Goal: Information Seeking & Learning: Learn about a topic

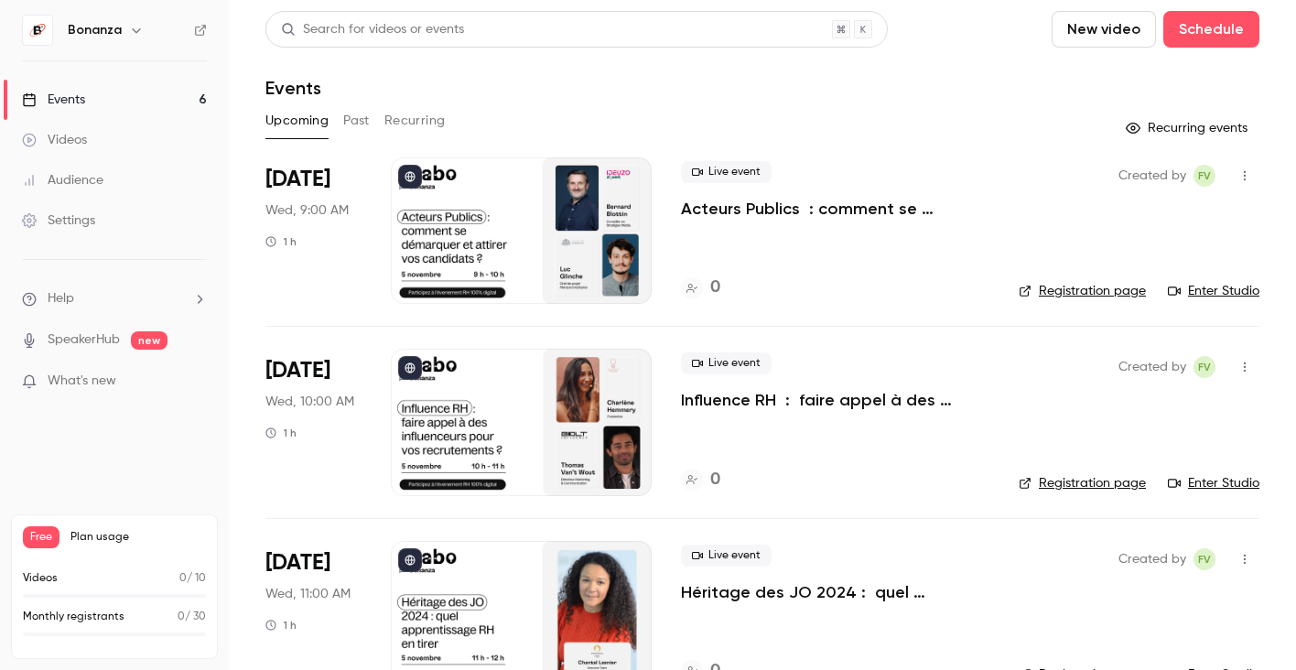
click at [69, 544] on div "Free Plan usage" at bounding box center [114, 537] width 183 height 22
click at [50, 539] on span "Free" at bounding box center [41, 537] width 37 height 22
click at [88, 222] on div "Settings" at bounding box center [58, 220] width 73 height 18
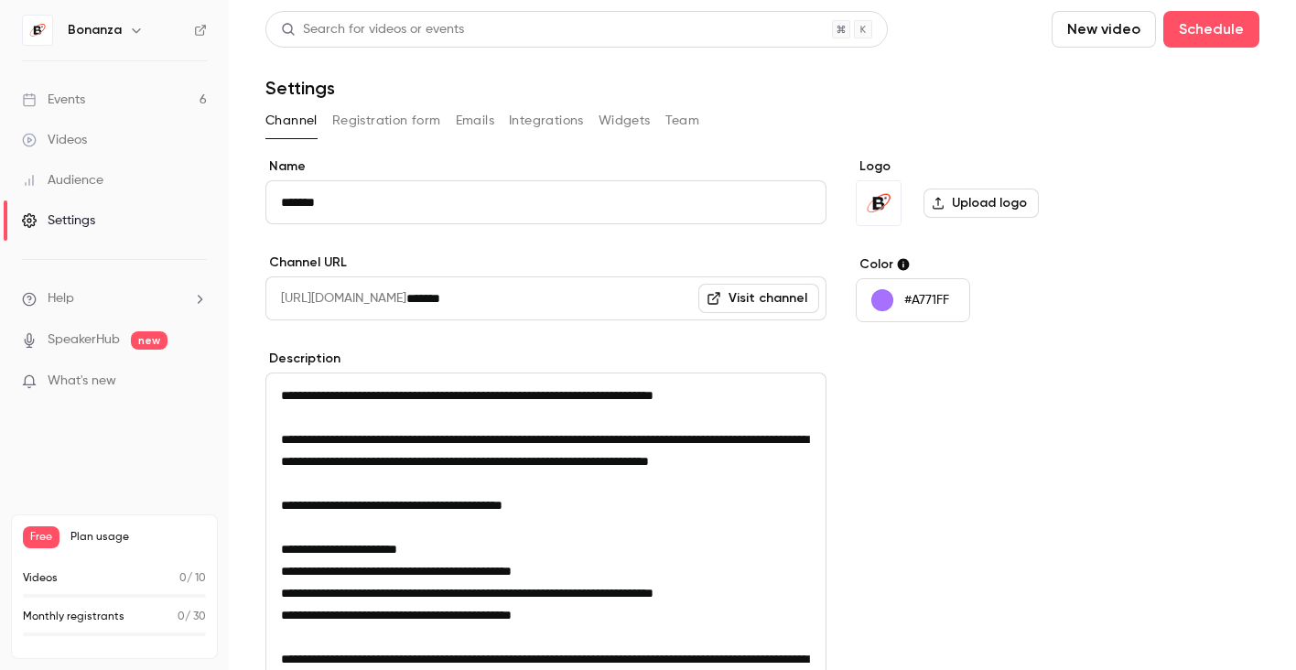
click at [387, 112] on button "Registration form" at bounding box center [386, 120] width 109 height 29
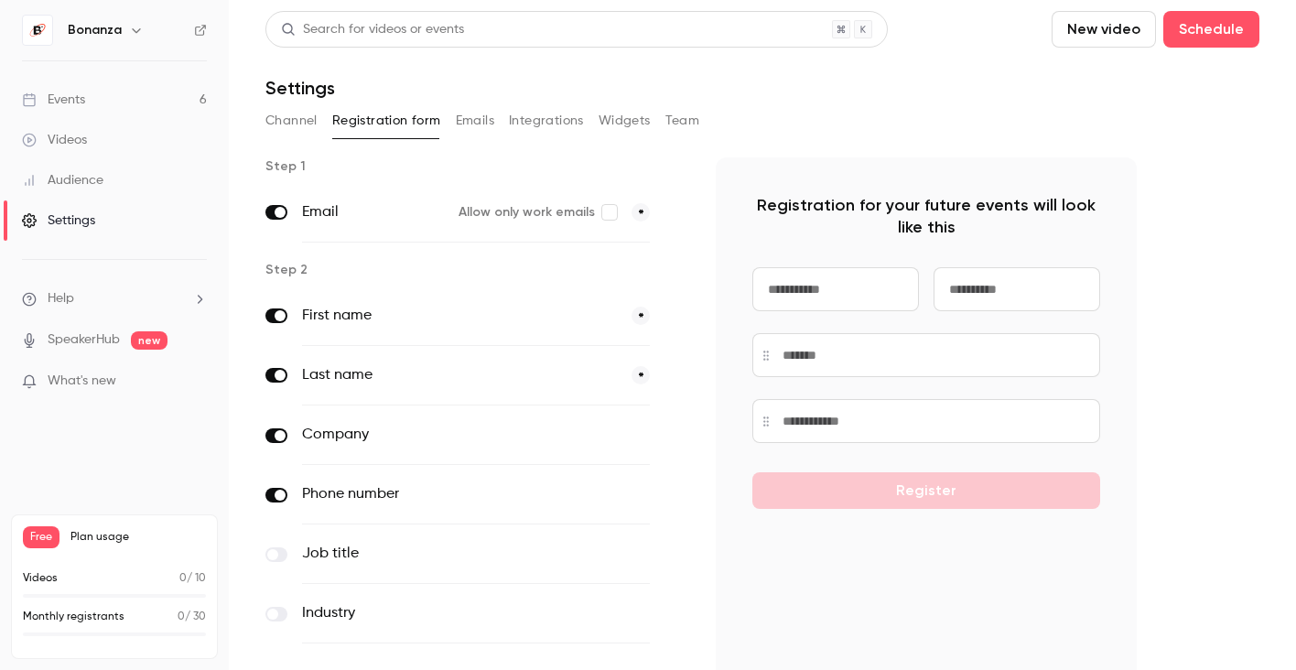
click at [467, 128] on button "Emails" at bounding box center [475, 120] width 38 height 29
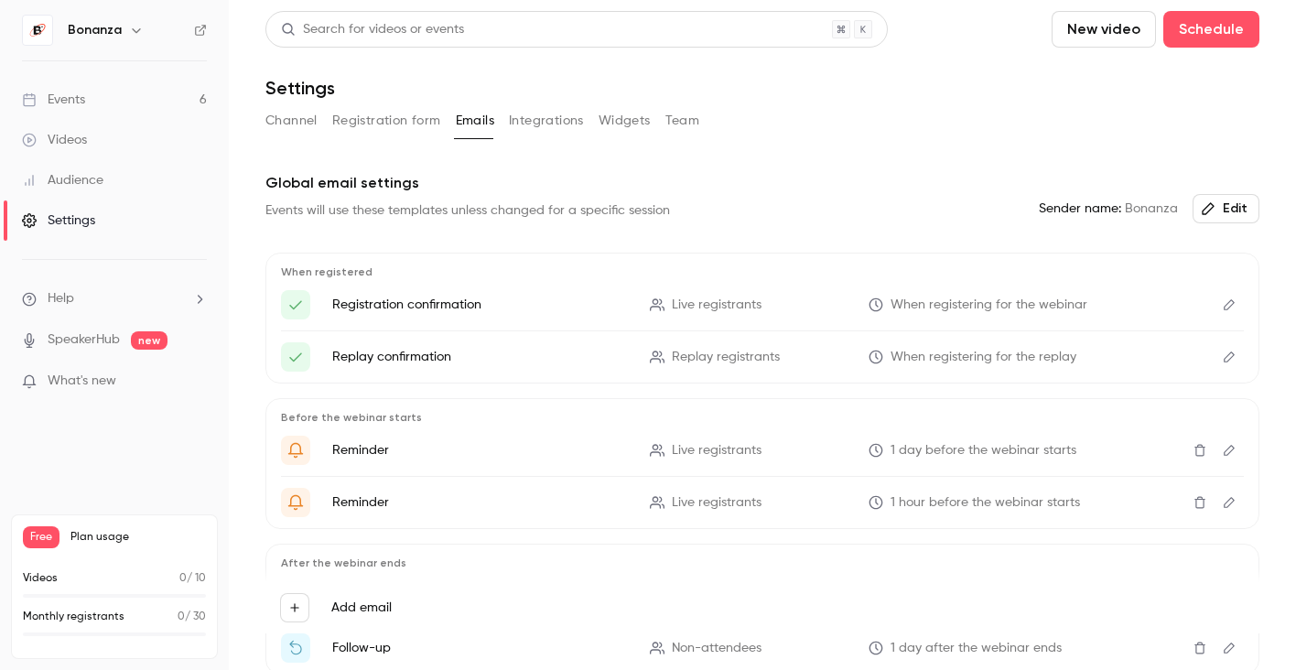
click at [113, 31] on h6 "Bonanza" at bounding box center [95, 30] width 54 height 18
click at [51, 27] on img at bounding box center [37, 30] width 29 height 29
click at [129, 35] on icon "button" at bounding box center [136, 30] width 15 height 15
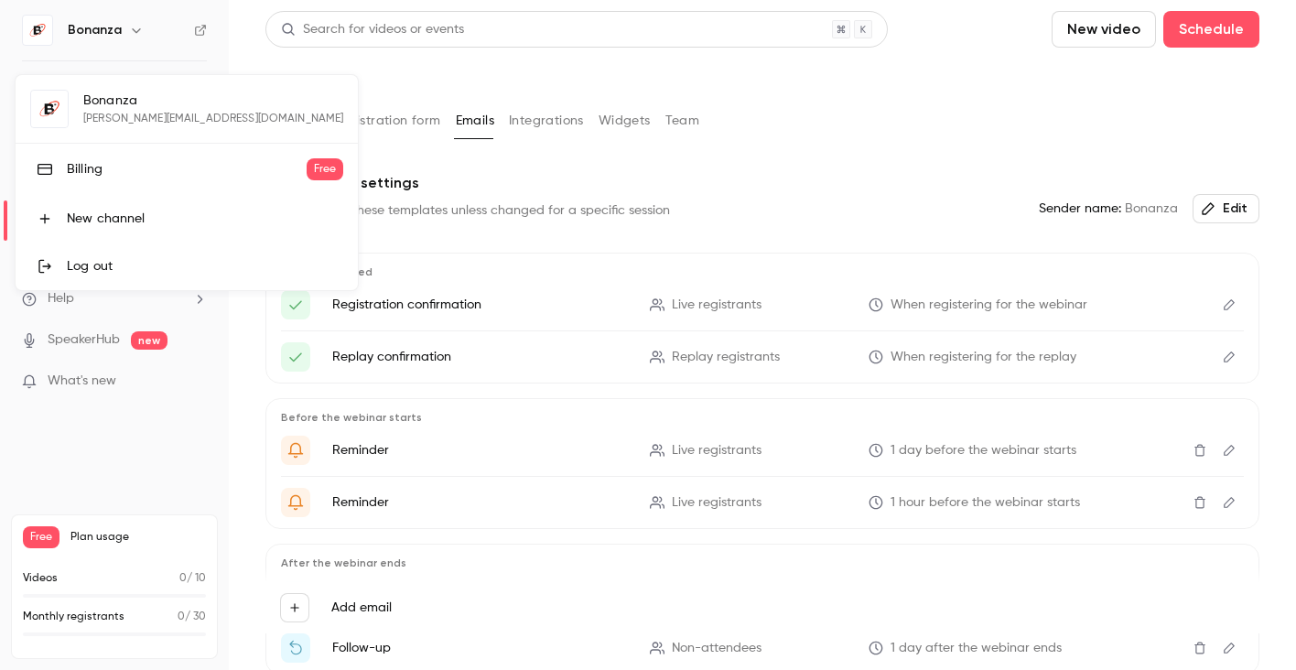
click at [146, 168] on div "Billing" at bounding box center [187, 169] width 240 height 18
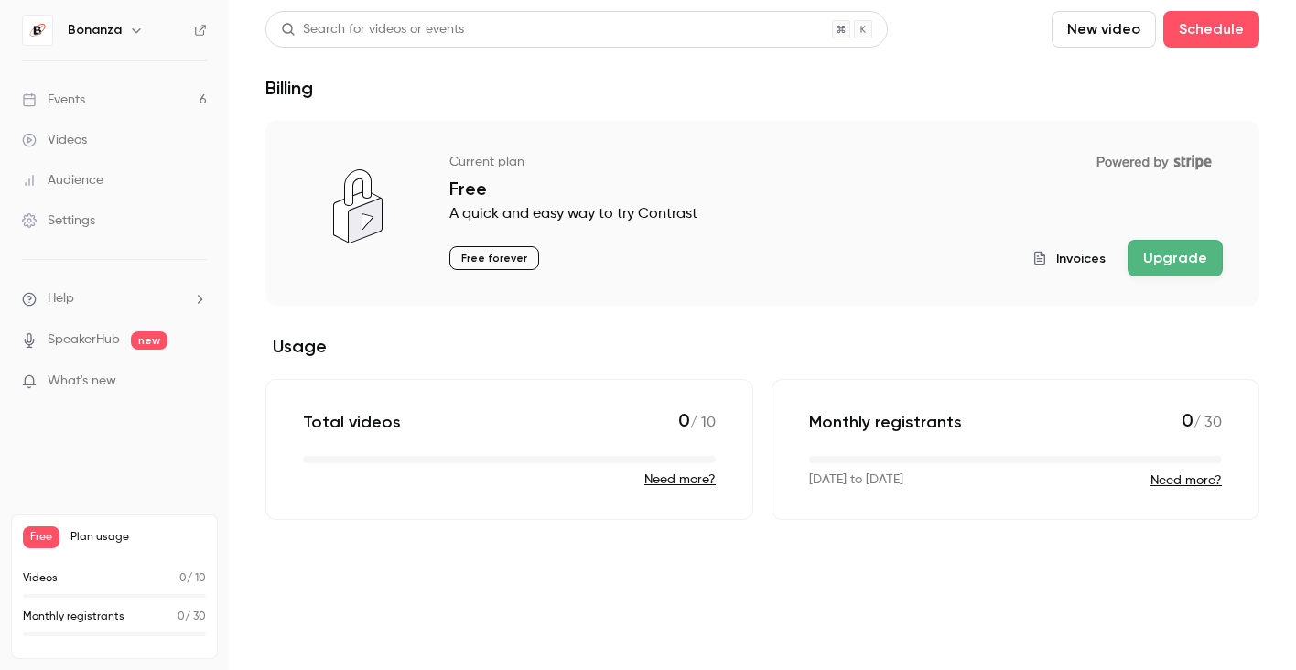
click at [85, 218] on div "Settings" at bounding box center [58, 220] width 73 height 18
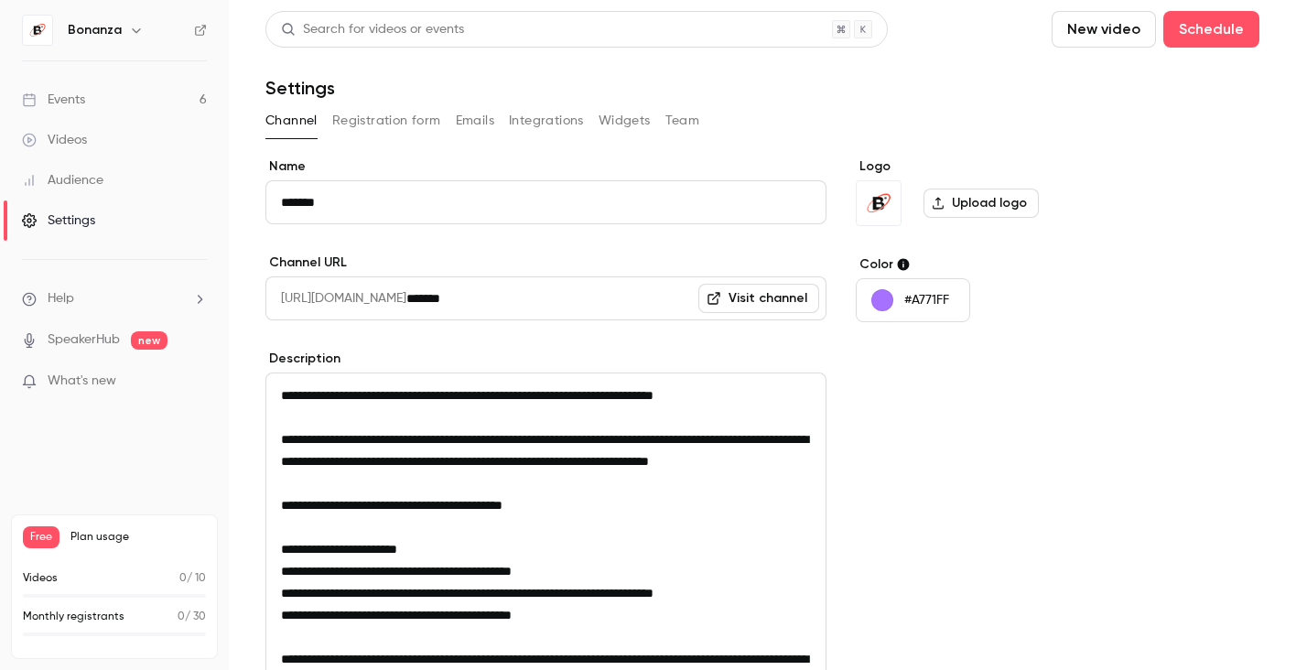
click at [513, 126] on button "Integrations" at bounding box center [546, 120] width 75 height 29
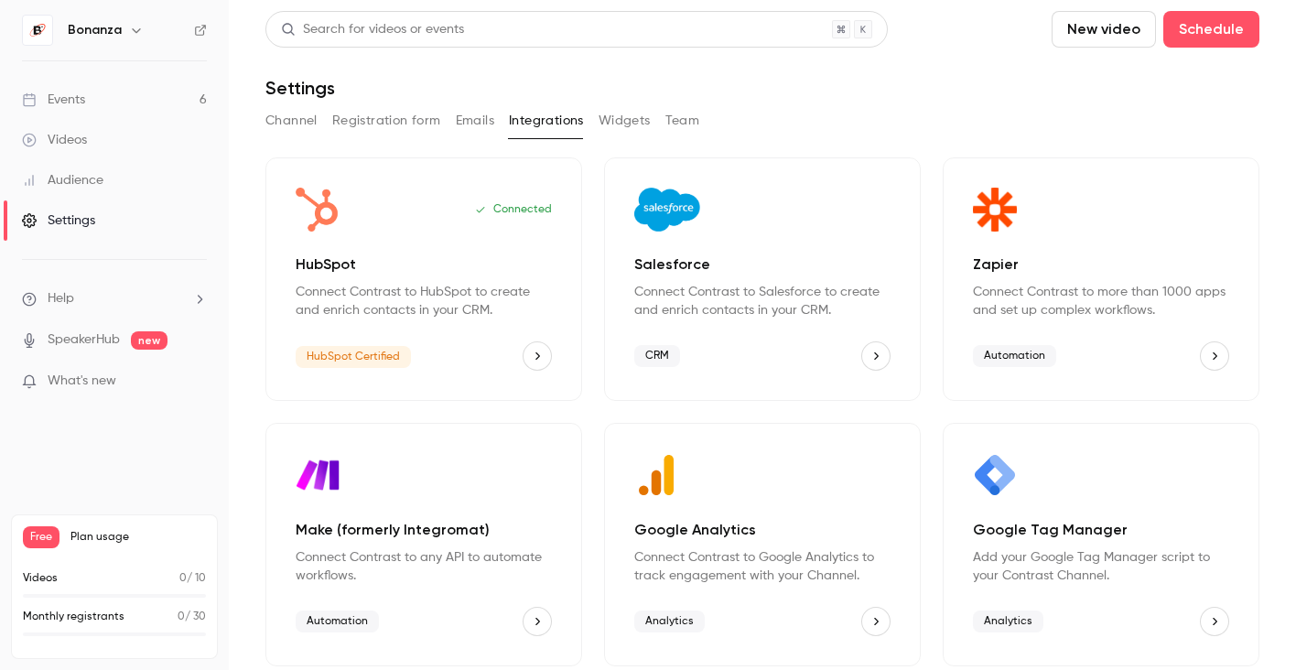
click at [436, 277] on div "HubSpot Connect Contrast to HubSpot to create and enrich contacts in your CRM." at bounding box center [424, 287] width 256 height 66
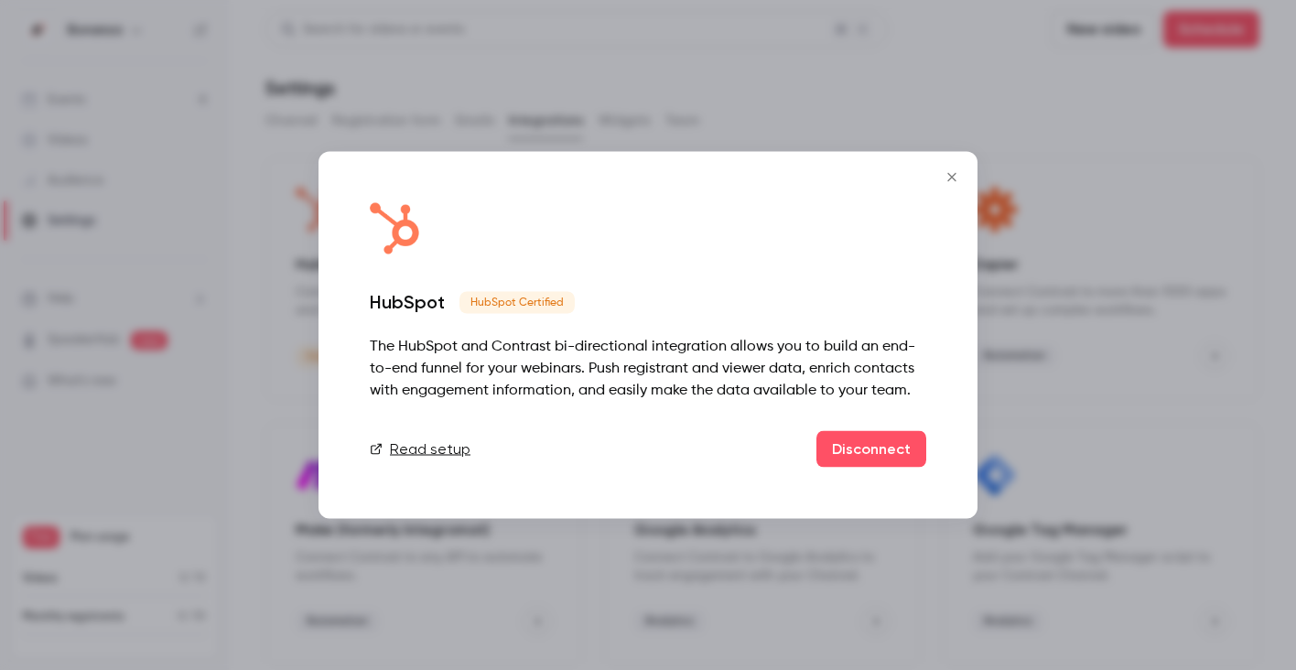
click at [952, 183] on icon "Close" at bounding box center [952, 177] width 22 height 15
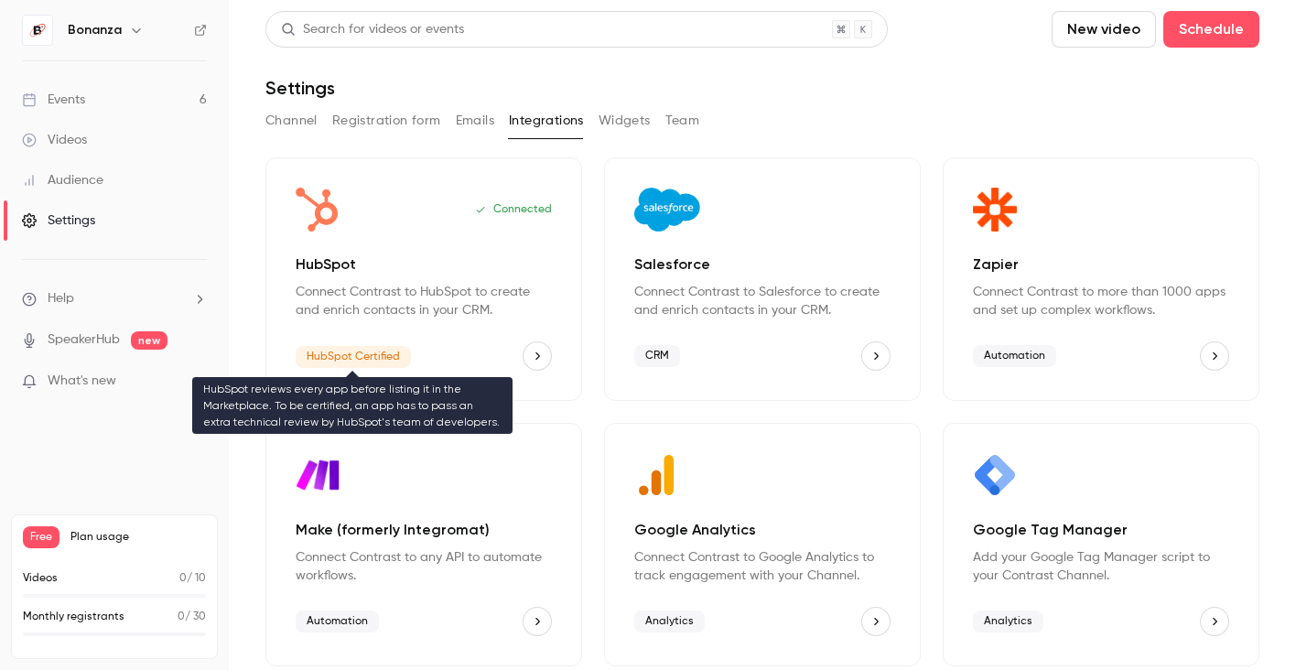
click at [369, 355] on span "HubSpot Certified" at bounding box center [353, 357] width 115 height 22
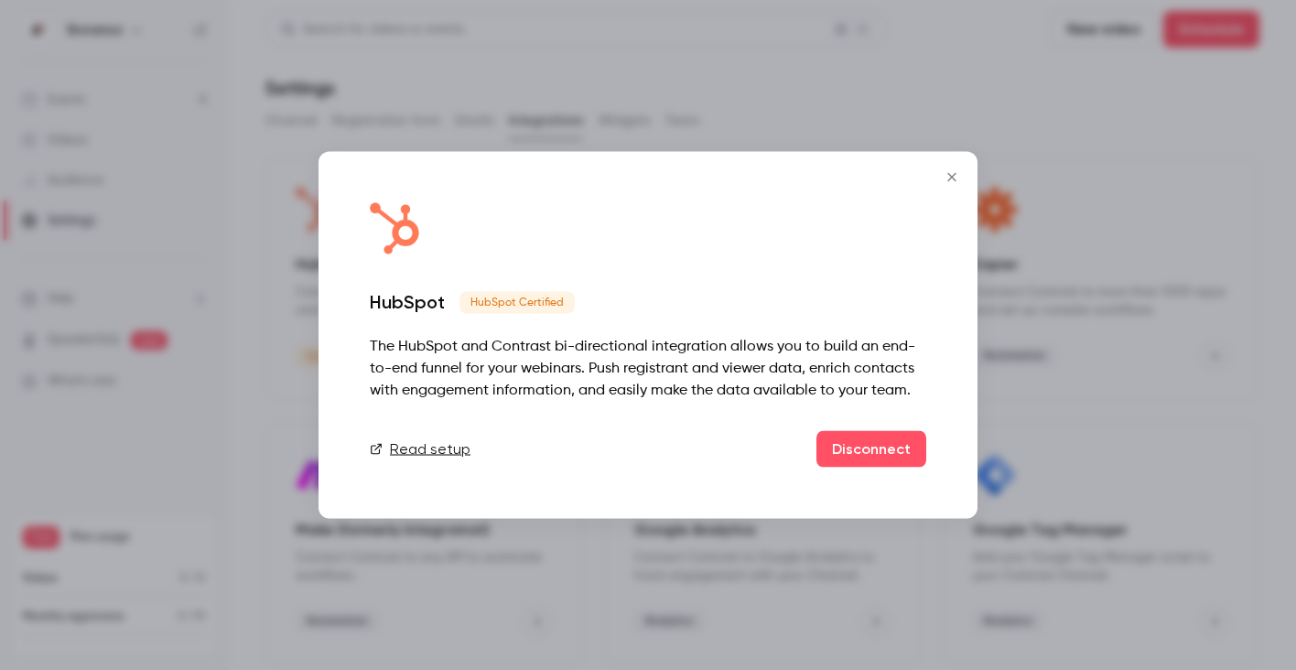
click at [952, 169] on button "Close" at bounding box center [952, 177] width 37 height 37
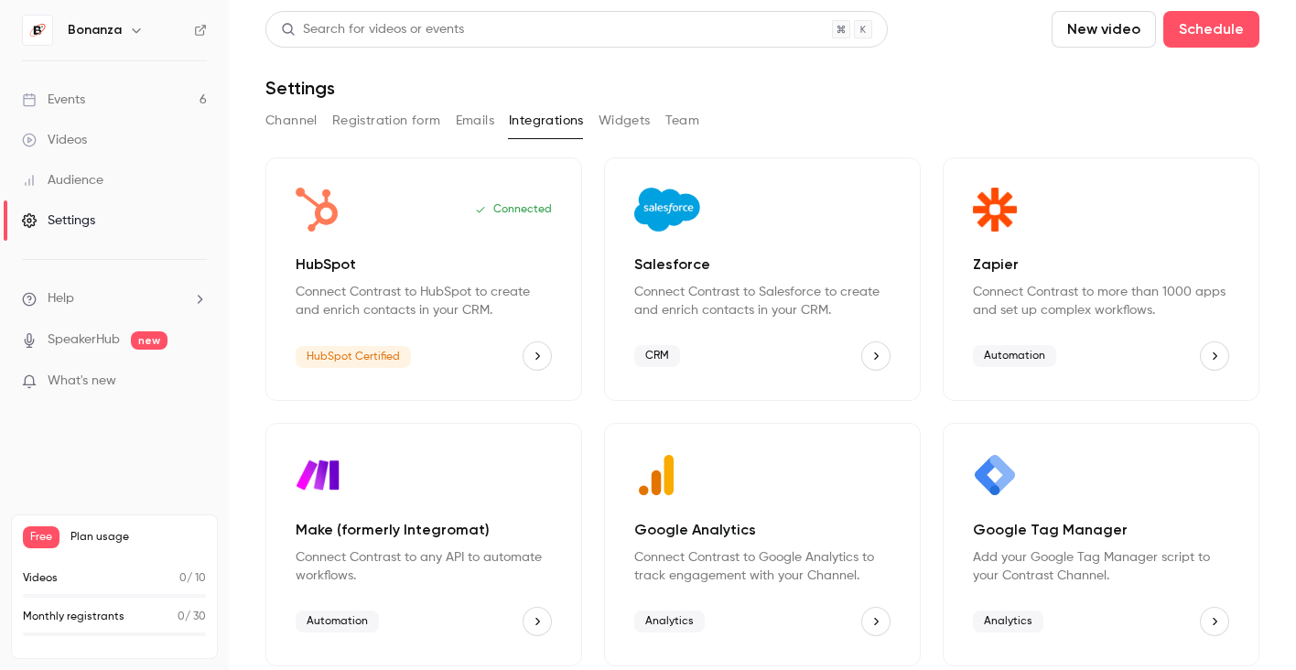
click at [92, 81] on link "Events 6" at bounding box center [114, 100] width 229 height 40
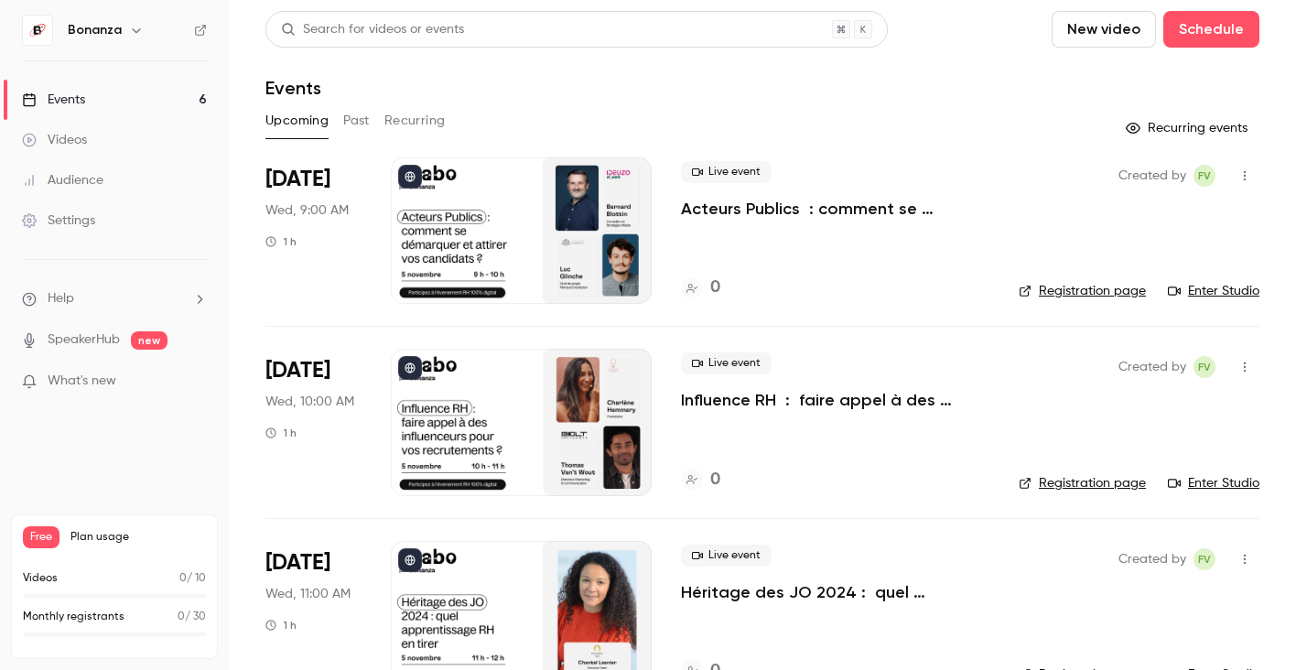
click at [777, 201] on p "Acteurs Publics : comment se démarquer et attirer vos candidats ?" at bounding box center [835, 209] width 308 height 22
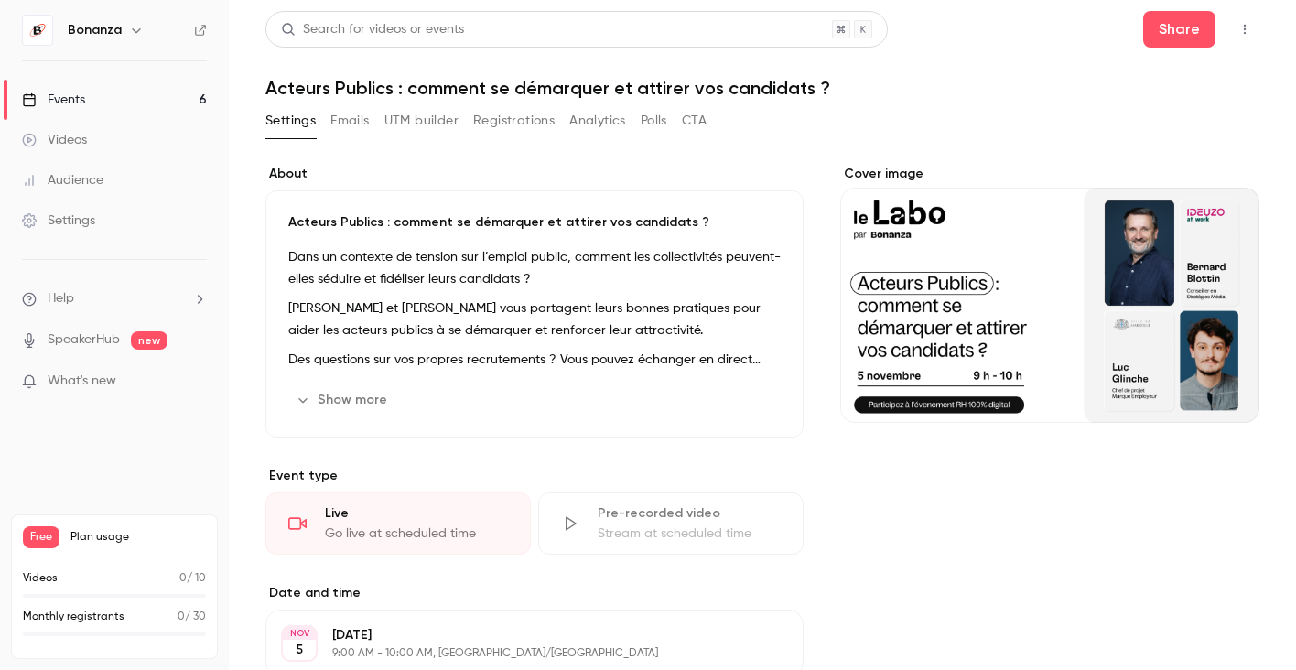
click at [444, 90] on h1 "Acteurs Publics : comment se démarquer et attirer vos candidats ?" at bounding box center [762, 88] width 994 height 22
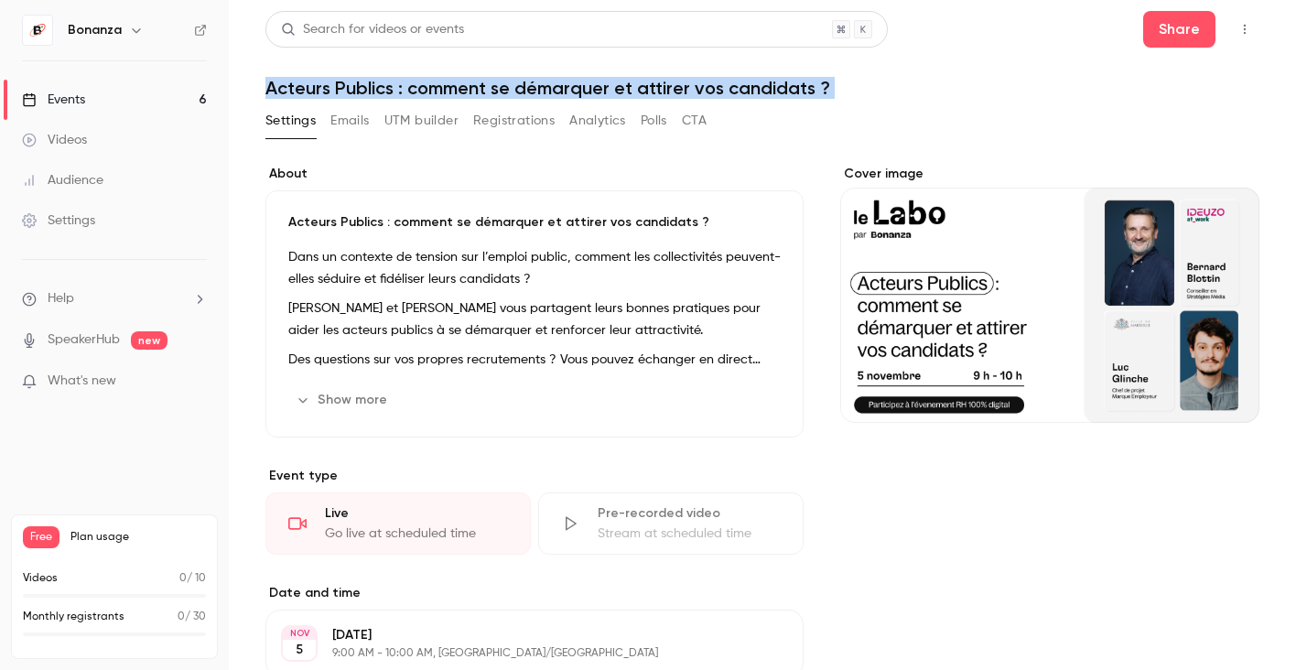
click at [444, 90] on h1 "Acteurs Publics : comment se démarquer et attirer vos candidats ?" at bounding box center [762, 88] width 994 height 22
copy div "Acteurs Publics : comment se démarquer et attirer vos candidats ? Settings Emai…"
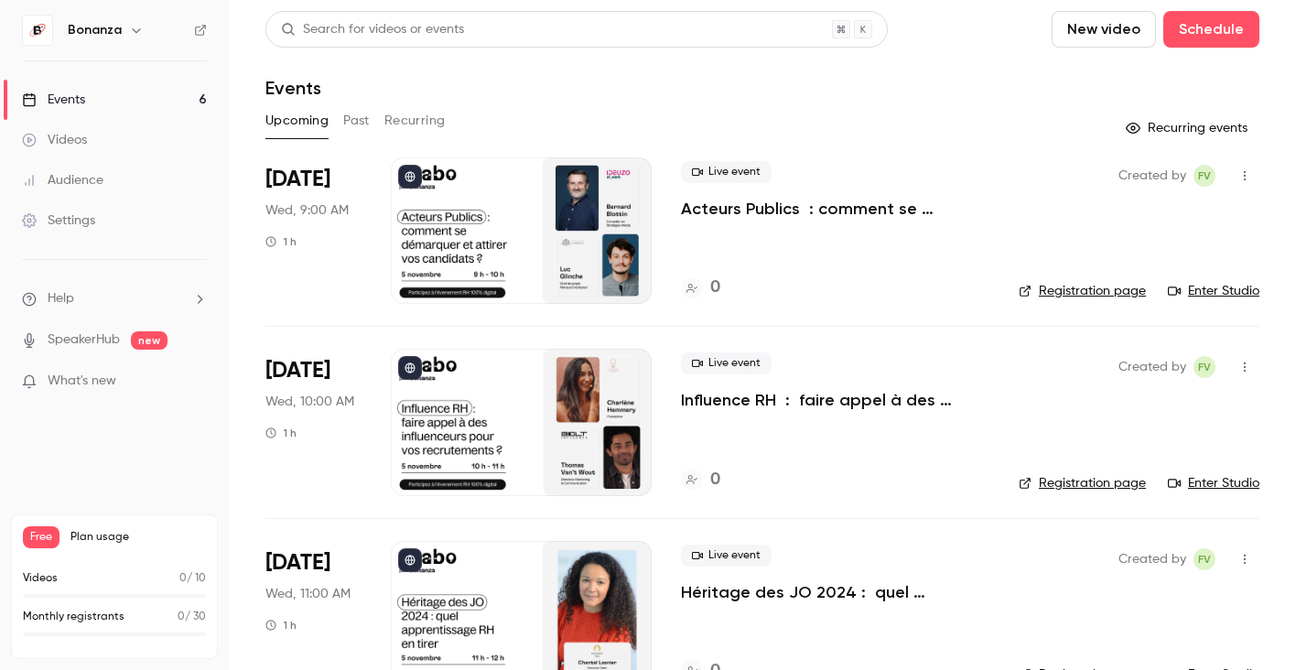
click at [740, 401] on p "Influence RH : faire appel à des influenceurs pour vos recrutements ?" at bounding box center [835, 400] width 308 height 22
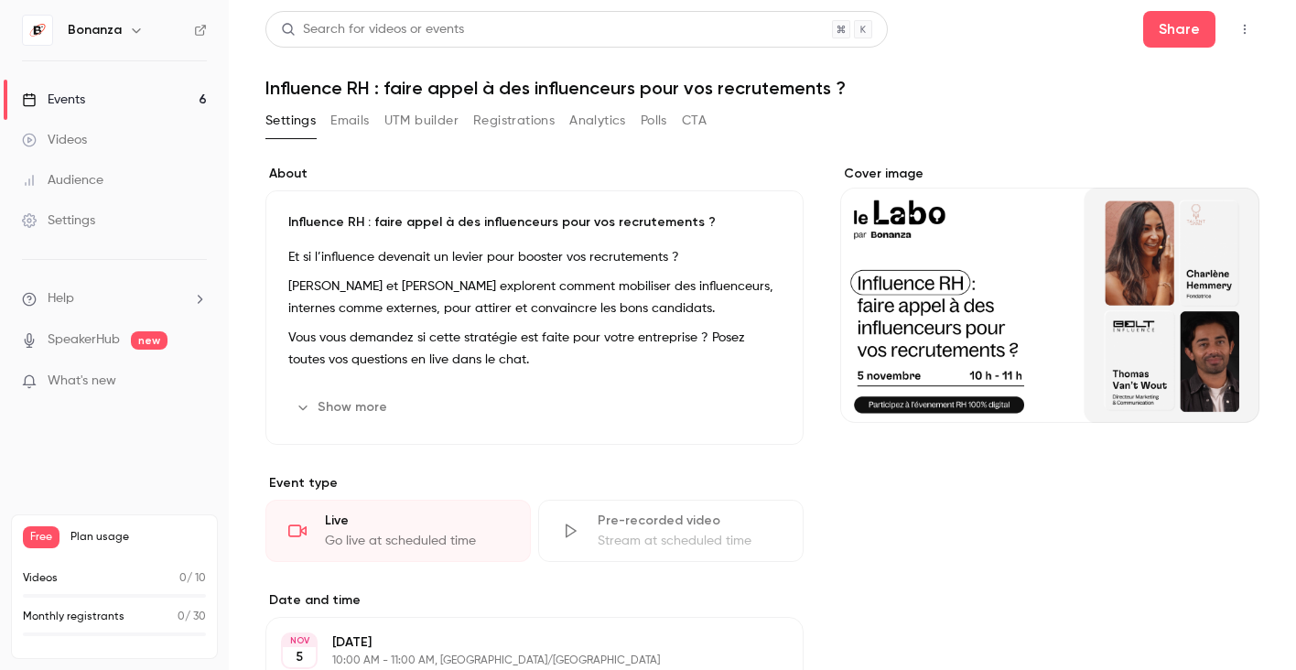
click at [535, 84] on h1 "Influence RH : faire appel à des influenceurs pour vos recrutements ?" at bounding box center [762, 88] width 994 height 22
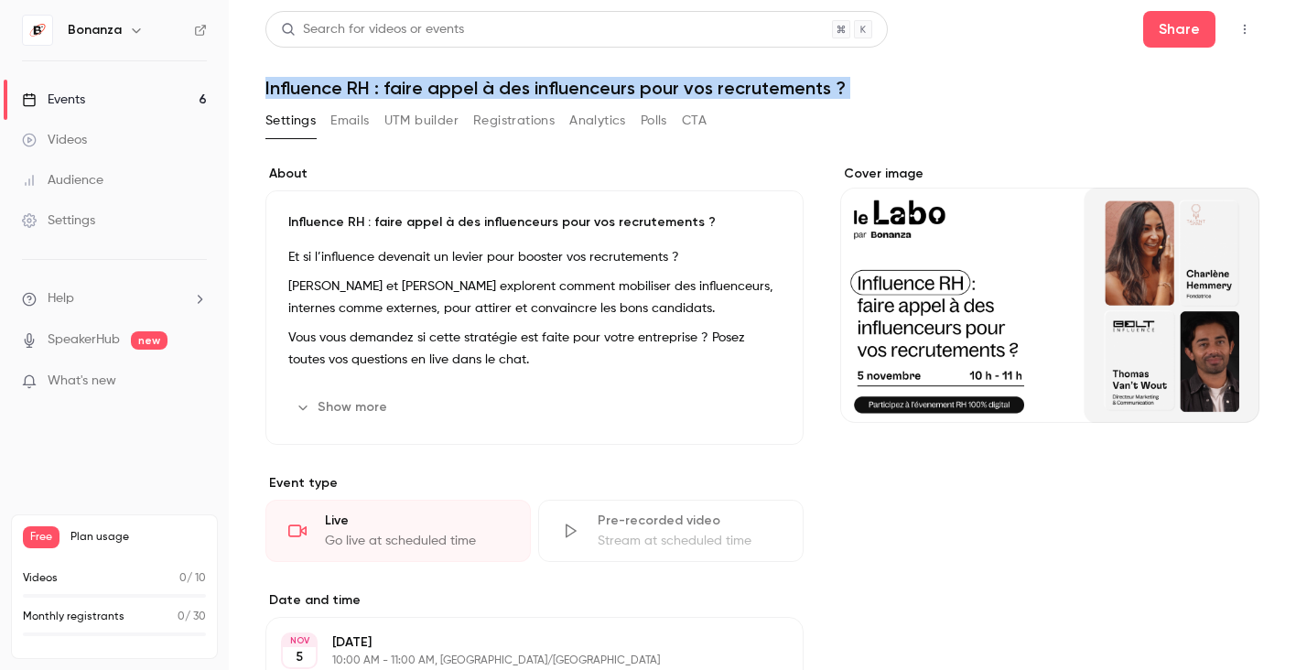
click at [535, 84] on h1 "Influence RH : faire appel à des influenceurs pour vos recrutements ?" at bounding box center [762, 88] width 994 height 22
copy div "Influence RH : faire appel à des influenceurs pour vos recrutements ? Settings …"
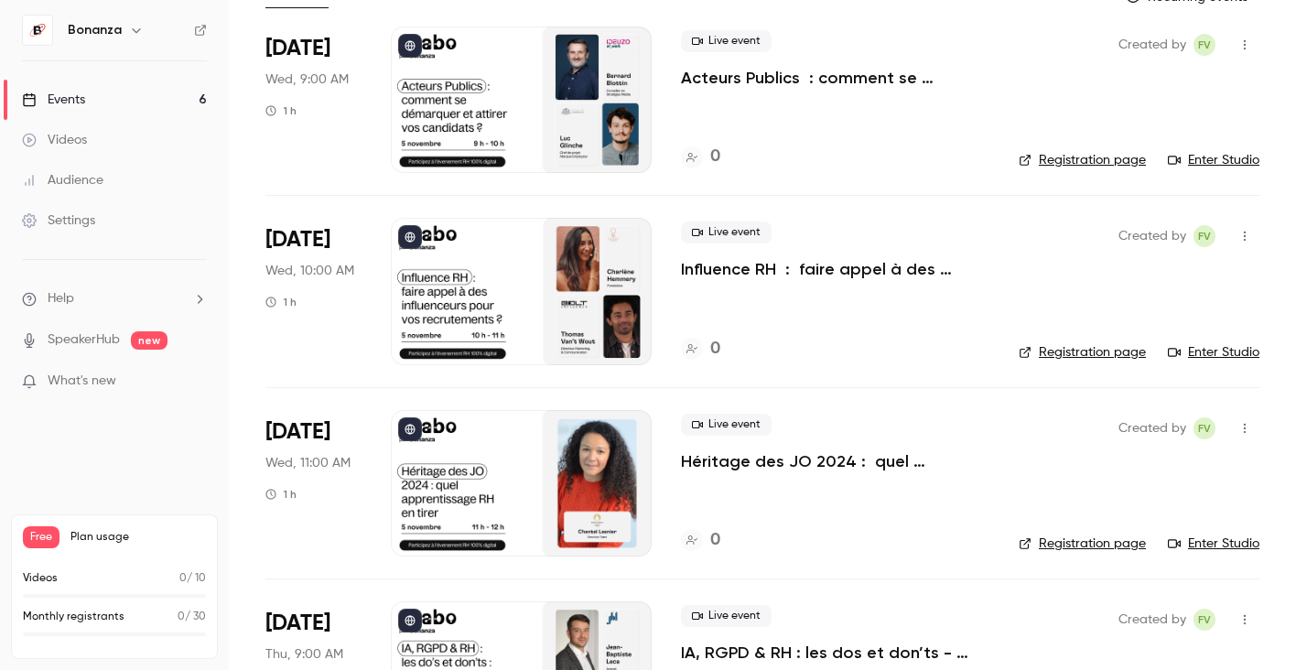
scroll to position [186, 0]
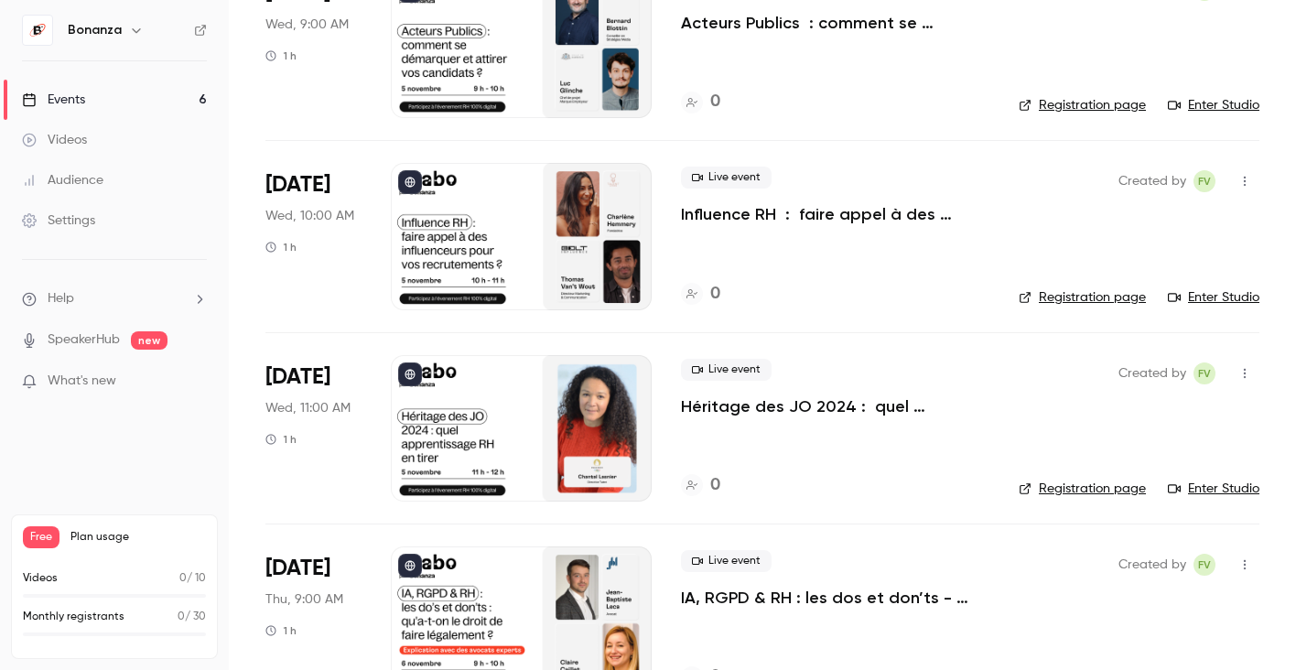
click at [752, 405] on p "Héritage des JO 2024 : quel apprentissage RH en tirer ?" at bounding box center [835, 406] width 308 height 22
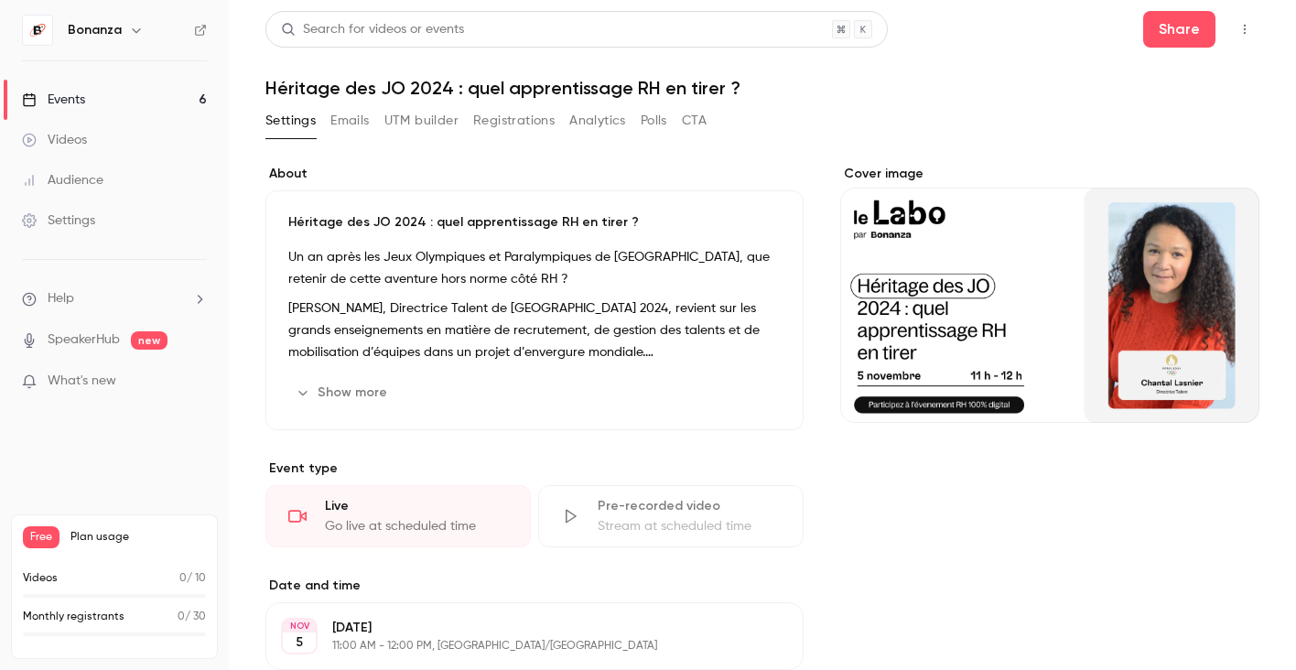
click at [340, 88] on h1 "Héritage des JO 2024 : quel apprentissage RH en tirer ?" at bounding box center [762, 88] width 994 height 22
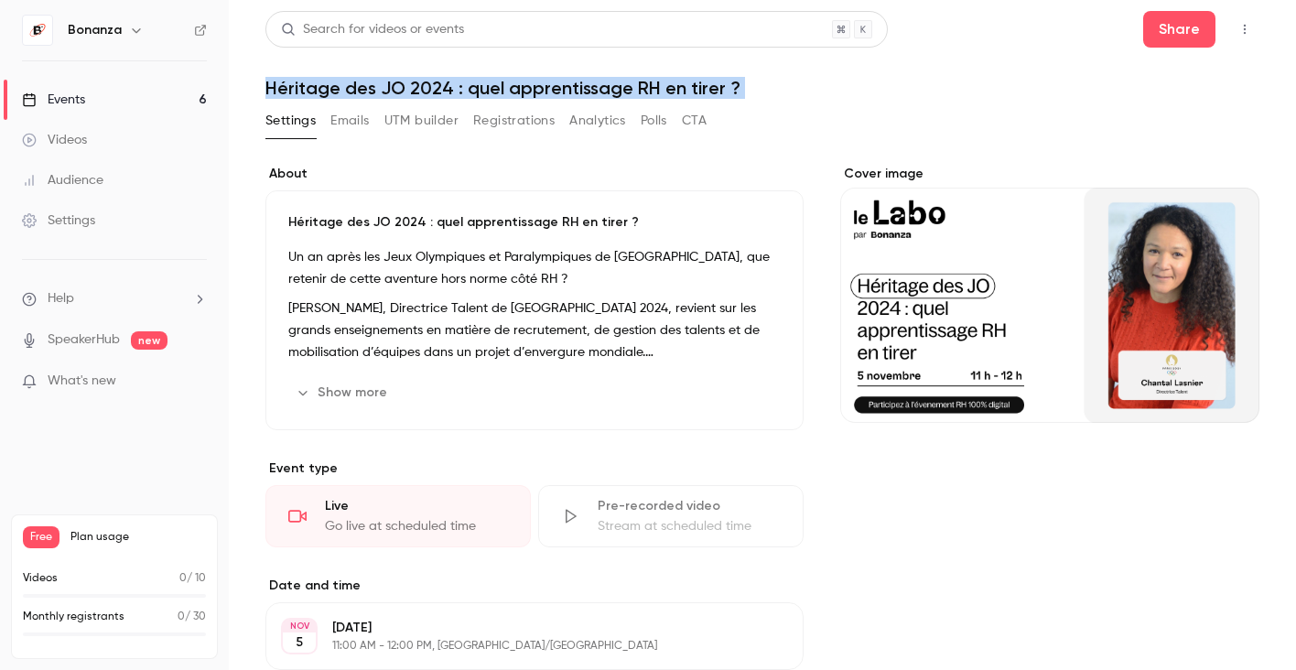
copy div "Héritage des JO 2024 : quel apprentissage RH en tirer ? Settings Emails UTM bui…"
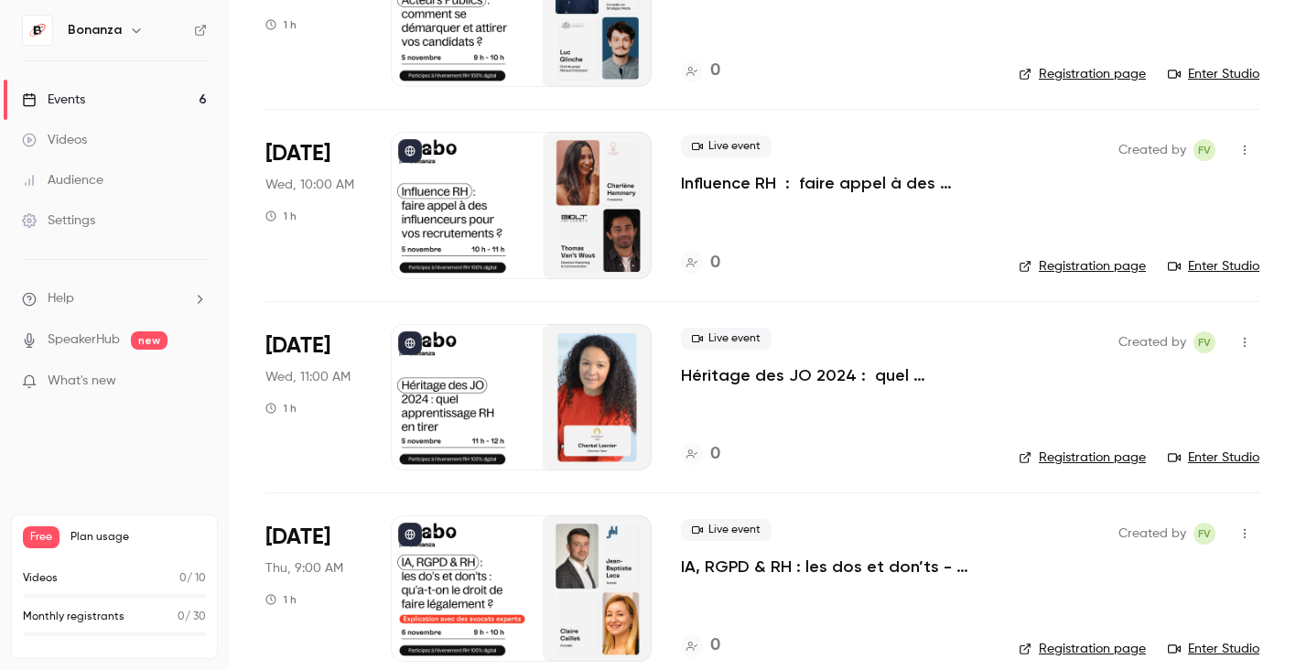
scroll to position [335, 0]
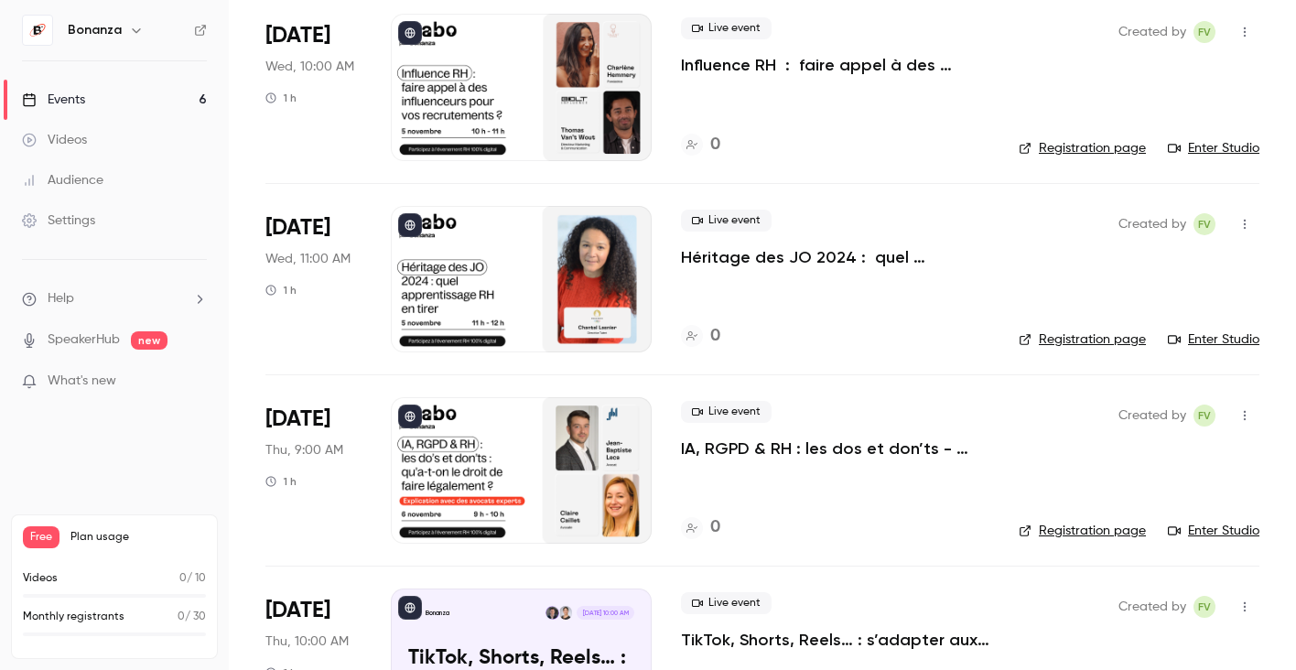
click at [738, 454] on p "IA, RGPD & RH : les dos et don’ts - qu’a-t-on le droit de faire légalement ?" at bounding box center [835, 449] width 308 height 22
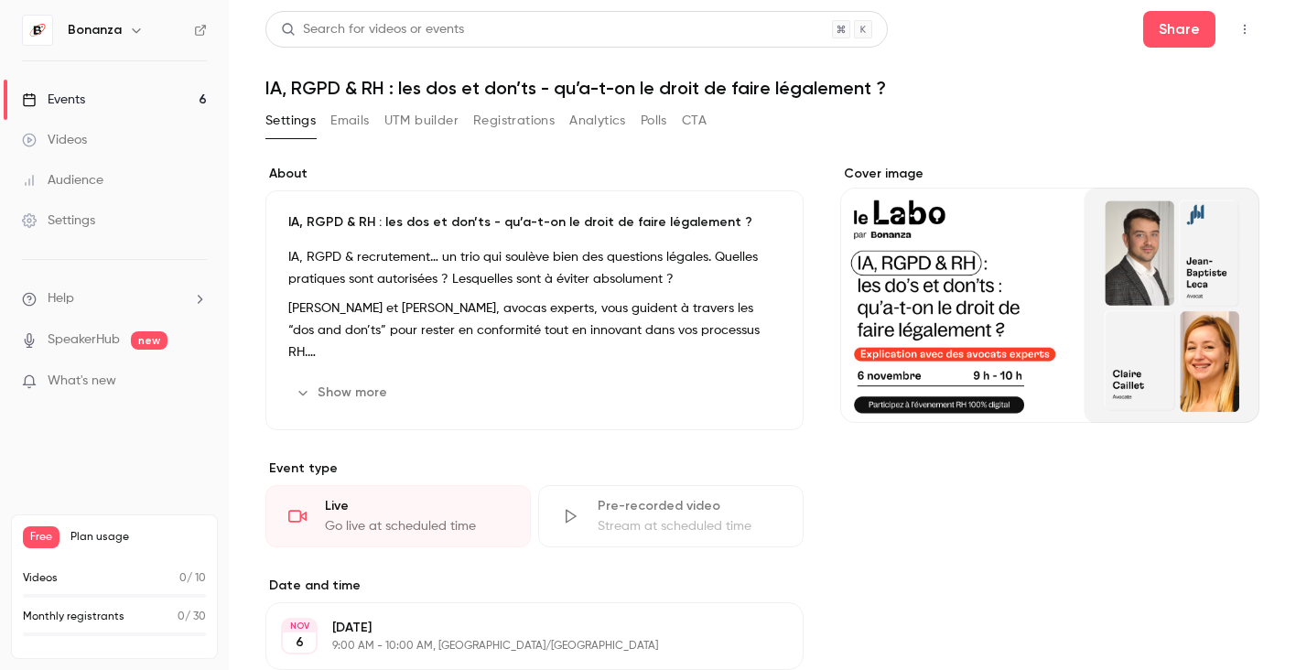
click at [467, 79] on h1 "IA, RGPD & RH : les dos et don’ts - qu’a-t-on le droit de faire légalement ?" at bounding box center [762, 88] width 994 height 22
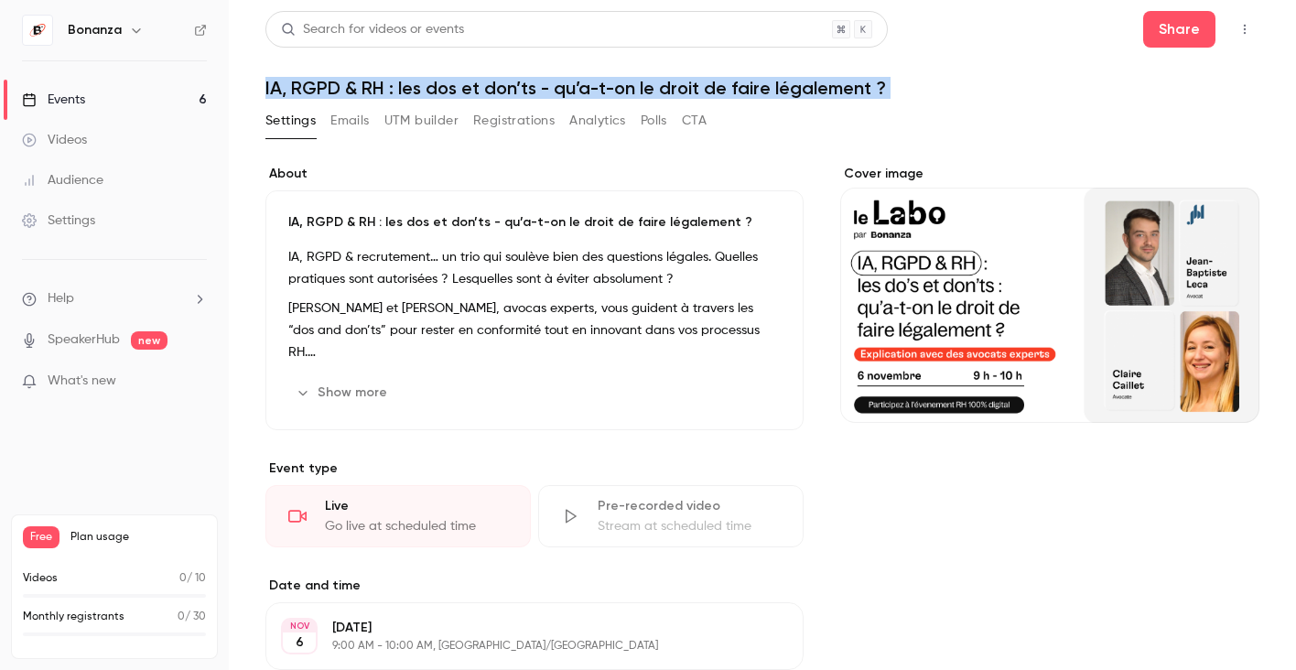
copy div "IA, RGPD & RH : les dos et don’ts - qu’a-t-on le droit de faire légalement ? Se…"
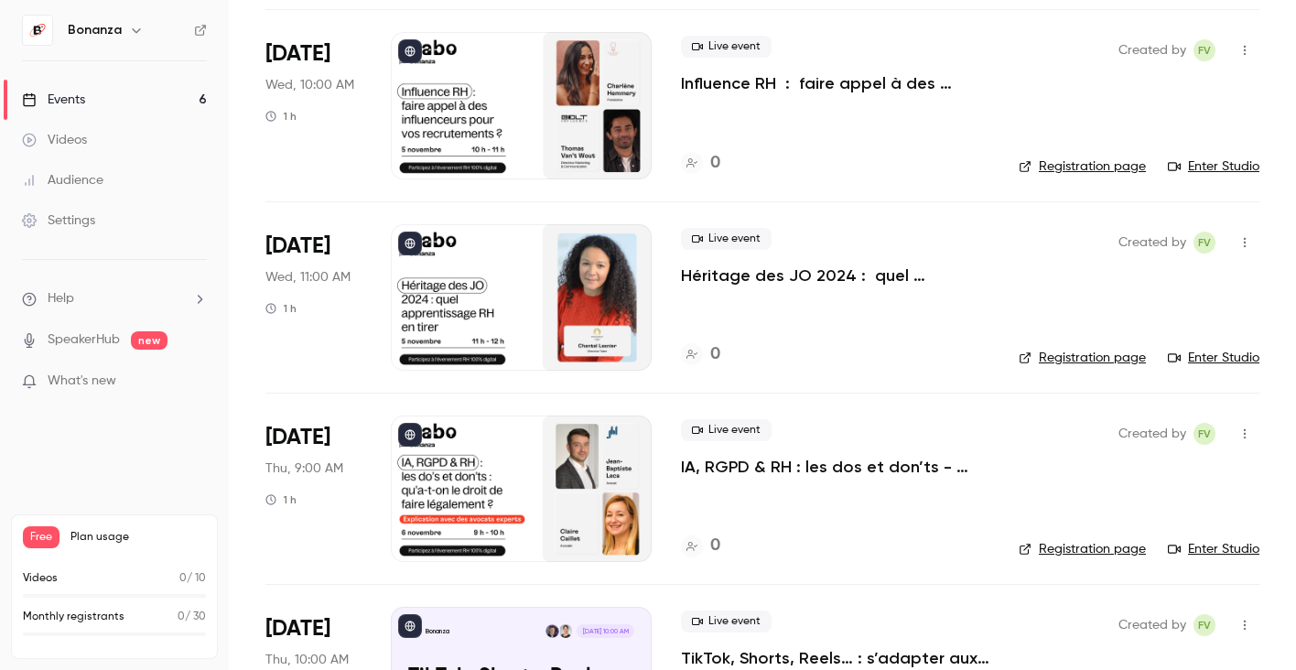
scroll to position [508, 0]
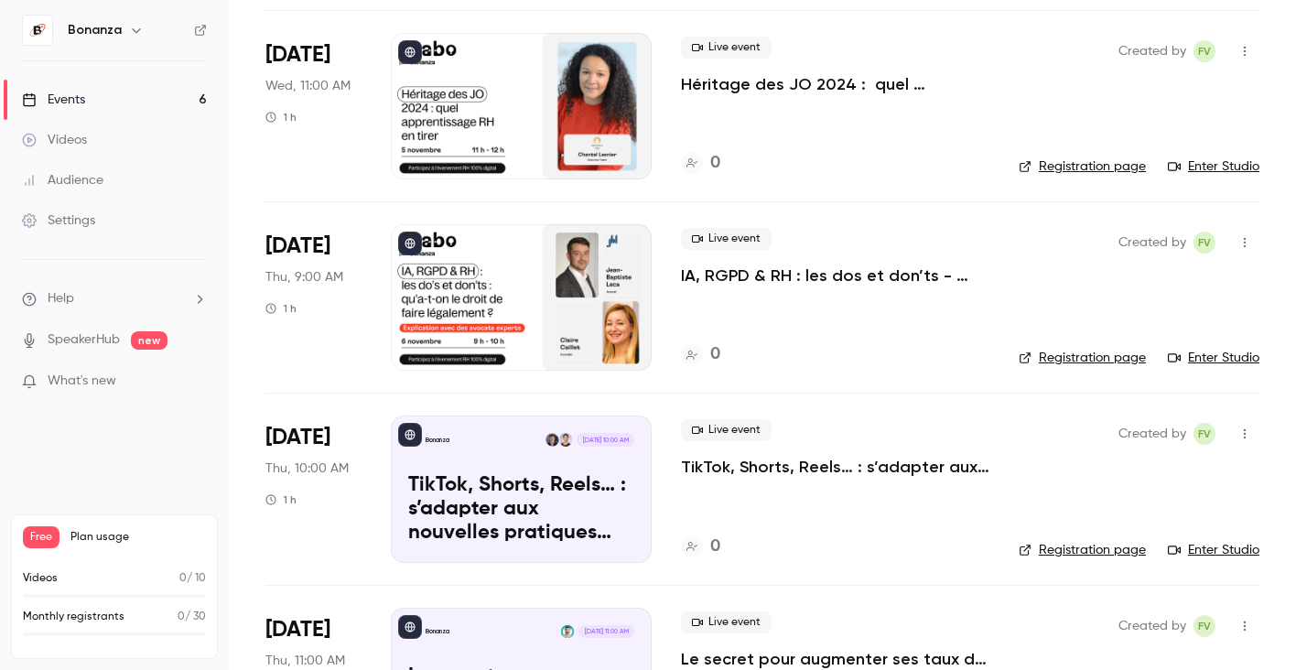
click at [795, 466] on p "TikTok, Shorts, Reels… : s’adapter aux nouvelles pratiques pour recruter & atti…" at bounding box center [835, 467] width 308 height 22
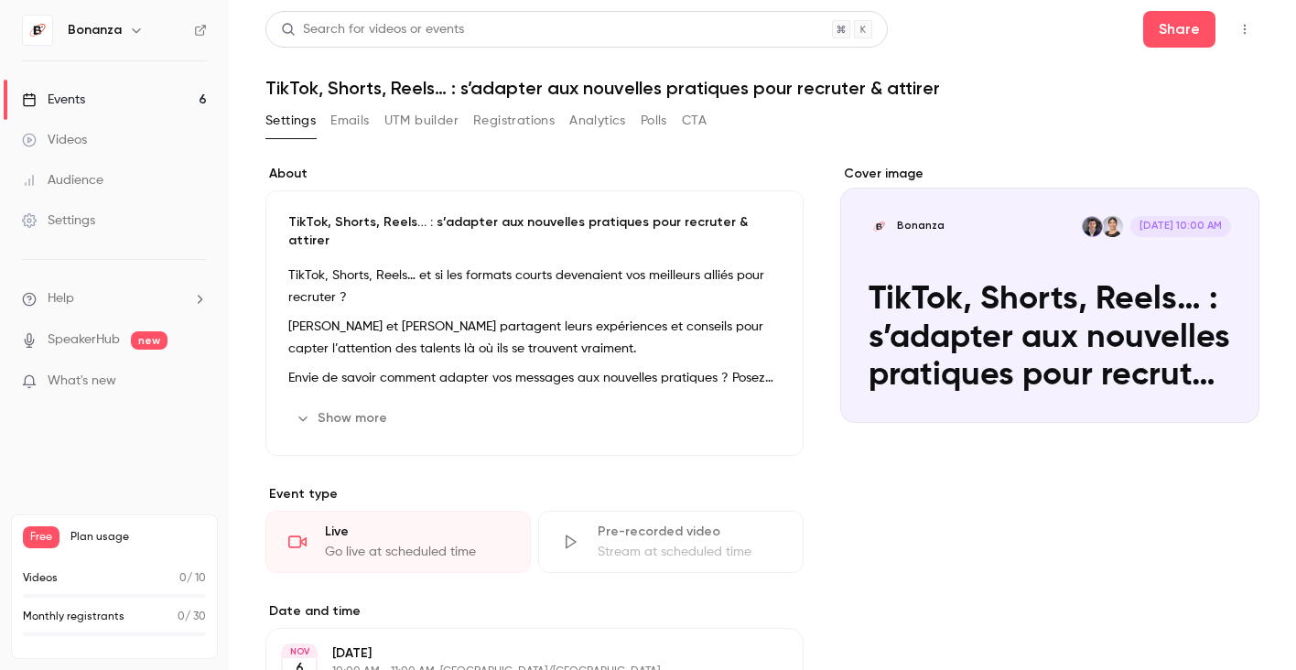
click at [480, 97] on h1 "TikTok, Shorts, Reels… : s’adapter aux nouvelles pratiques pour recruter & atti…" at bounding box center [762, 88] width 994 height 22
click at [480, 84] on h1 "TikTok, Shorts, Reels… : s’adapter aux nouvelles pratiques pour recruter & atti…" at bounding box center [762, 88] width 994 height 22
click at [480, 83] on h1 "TikTok, Shorts, Reels… : s’adapter aux nouvelles pratiques pour recruter & atti…" at bounding box center [762, 88] width 994 height 22
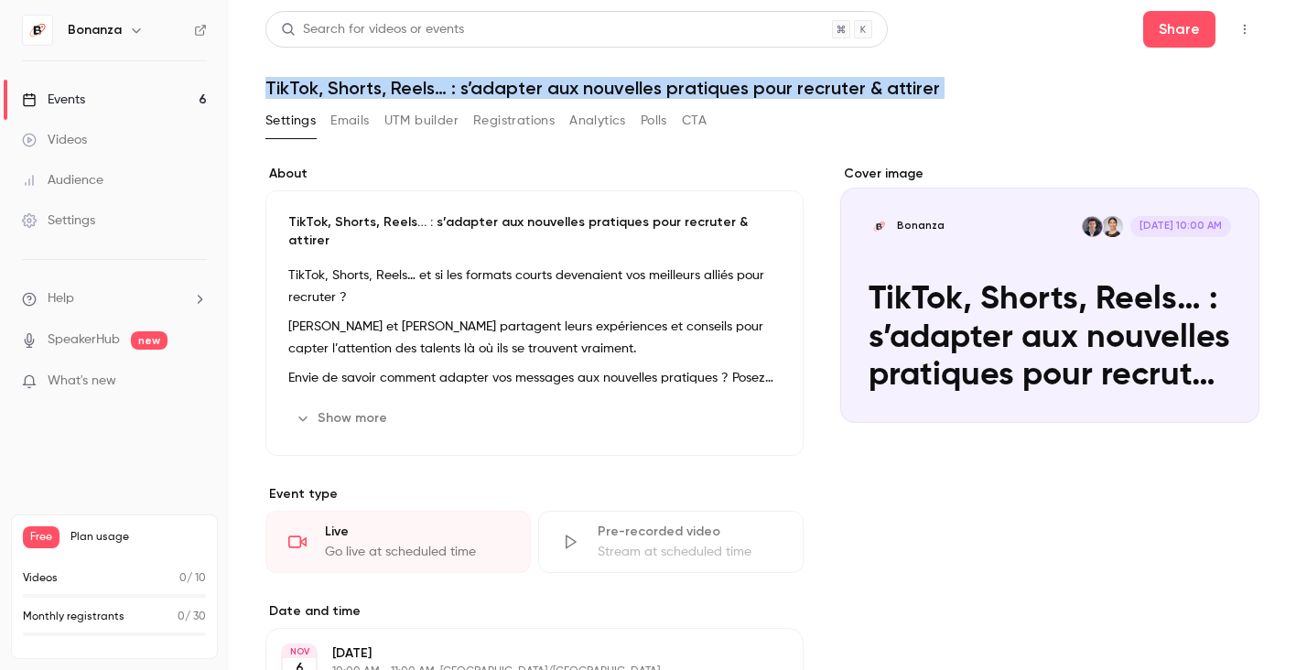
click at [480, 83] on h1 "TikTok, Shorts, Reels… : s’adapter aux nouvelles pratiques pour recruter & atti…" at bounding box center [762, 88] width 994 height 22
copy div "TikTok, Shorts, Reels… : s’adapter aux nouvelles pratiques pour recruter & atti…"
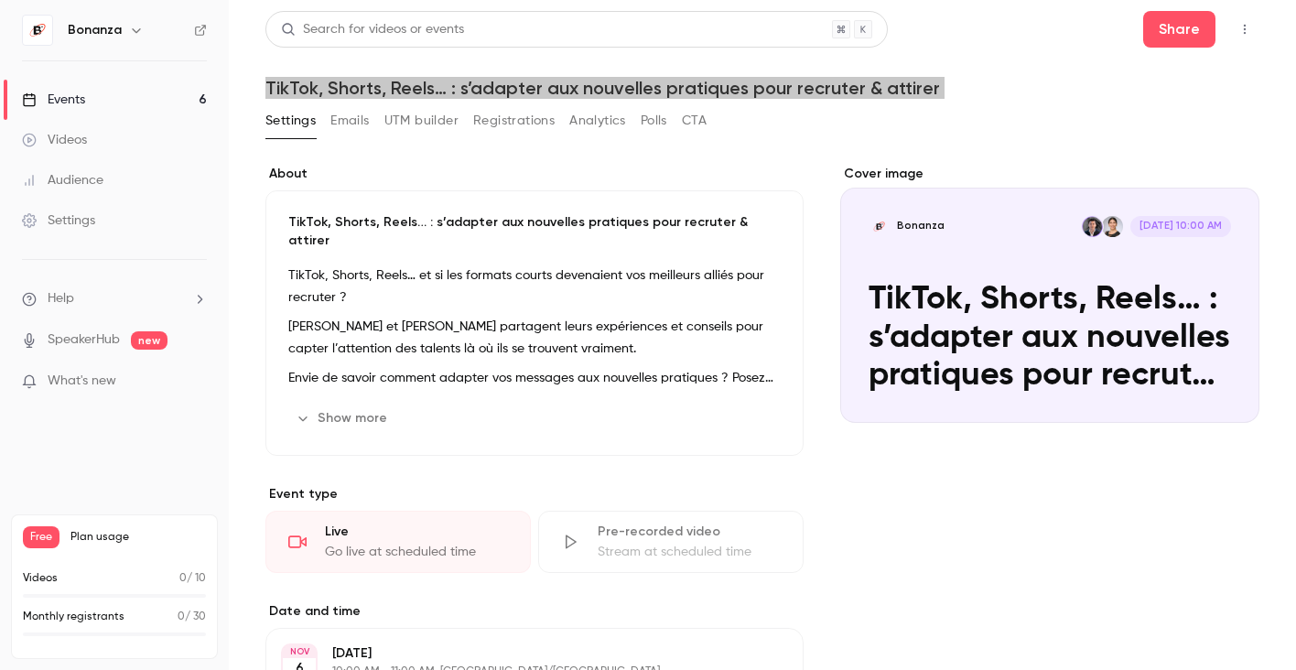
scroll to position [419, 0]
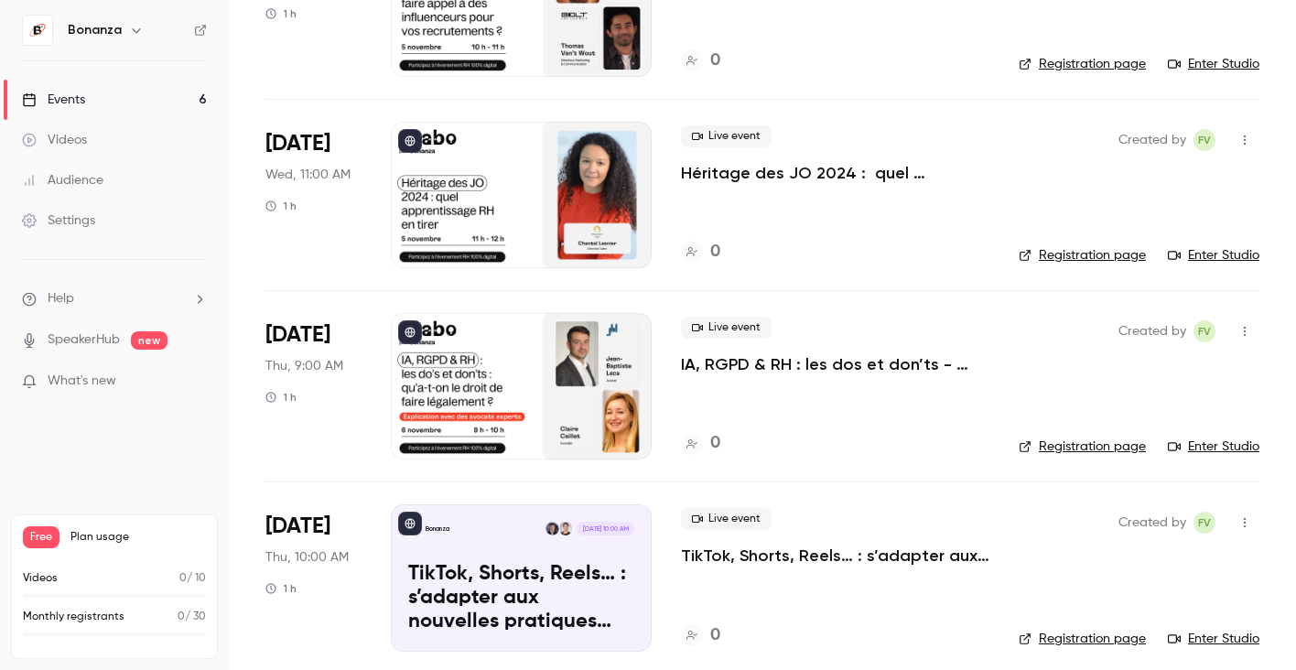
scroll to position [625, 0]
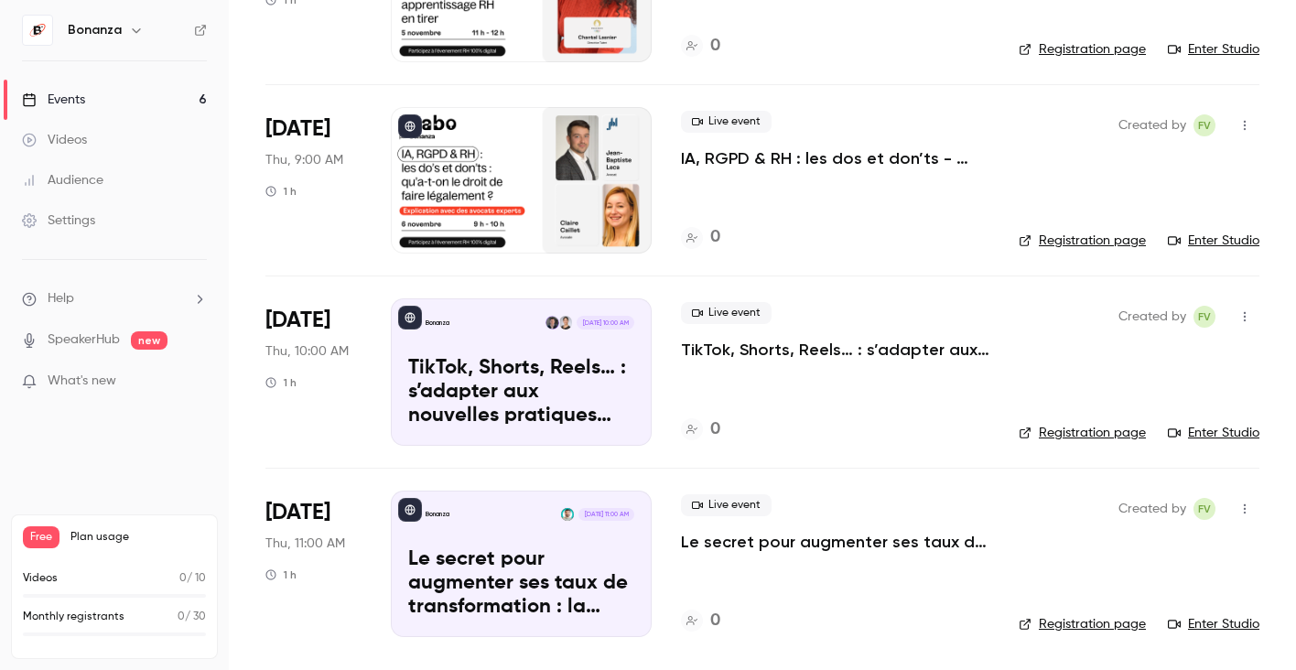
click at [762, 555] on div "Live event Le secret pour augmenter ses taux de transformation : la relation RH…" at bounding box center [835, 564] width 308 height 146
click at [776, 540] on p "Le secret pour augmenter ses taux de transformation : la relation RH x Manager" at bounding box center [835, 542] width 308 height 22
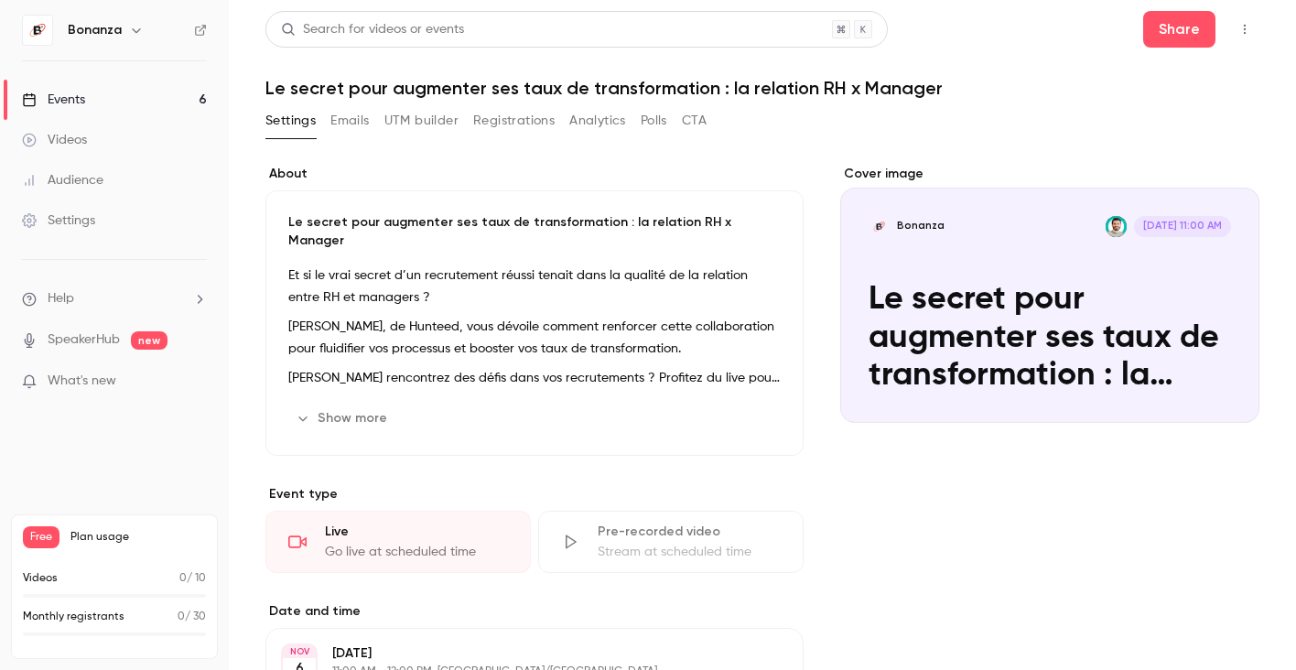
click at [368, 86] on h1 "Le secret pour augmenter ses taux de transformation : la relation RH x Manager" at bounding box center [762, 88] width 994 height 22
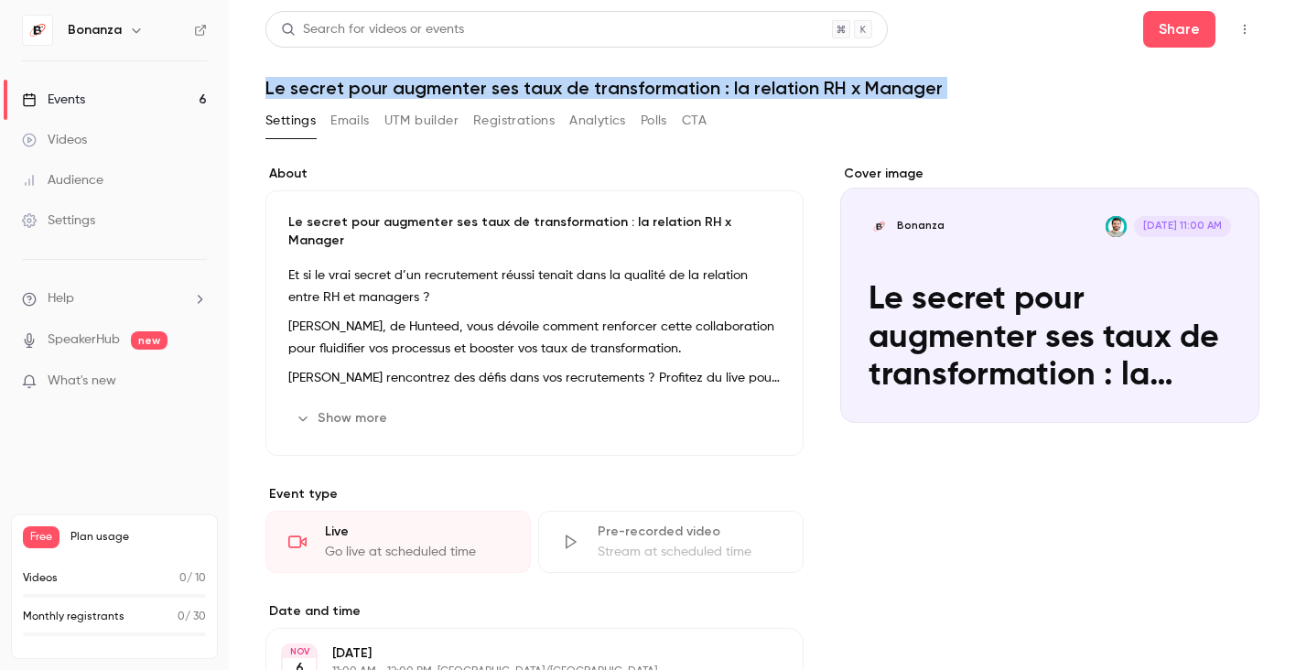
click at [368, 86] on h1 "Le secret pour augmenter ses taux de transformation : la relation RH x Manager" at bounding box center [762, 88] width 994 height 22
copy div "Le secret pour augmenter ses taux de transformation : la relation RH x Manager …"
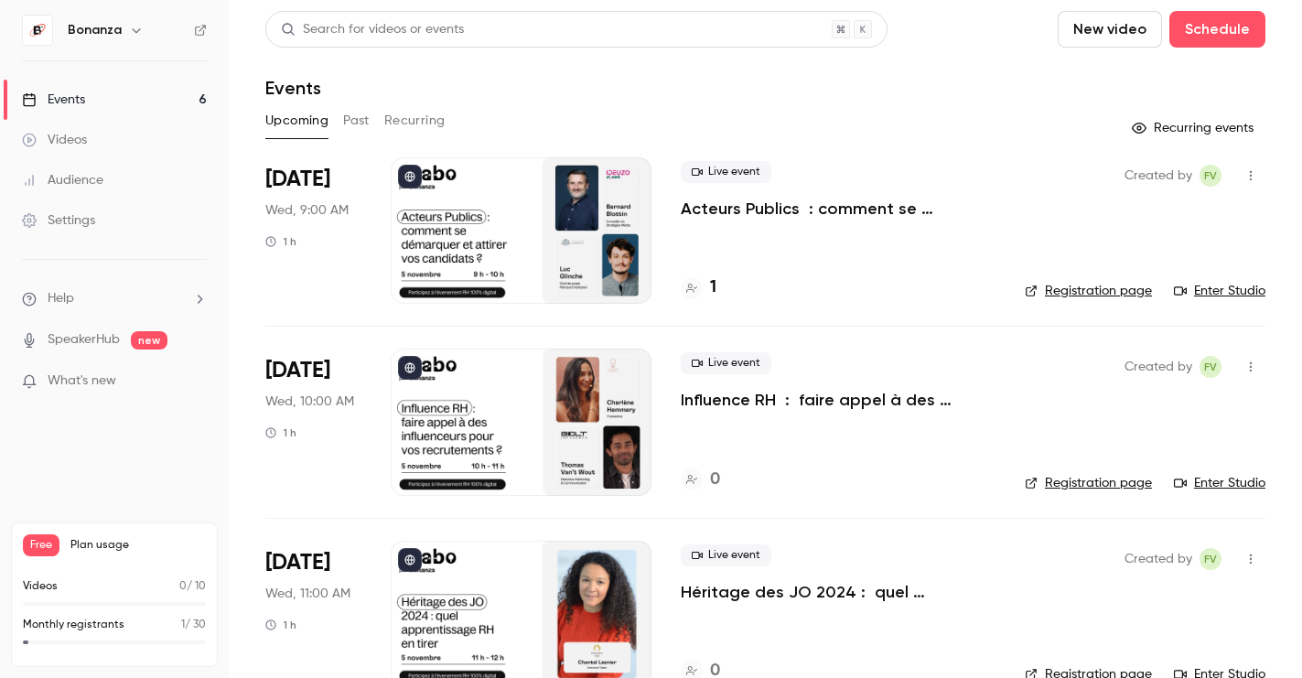
click at [691, 275] on div "Live event Acteurs Publics : comment se démarquer et attirer vos candidats ? 1" at bounding box center [838, 230] width 315 height 146
click at [691, 284] on icon at bounding box center [691, 288] width 11 height 9
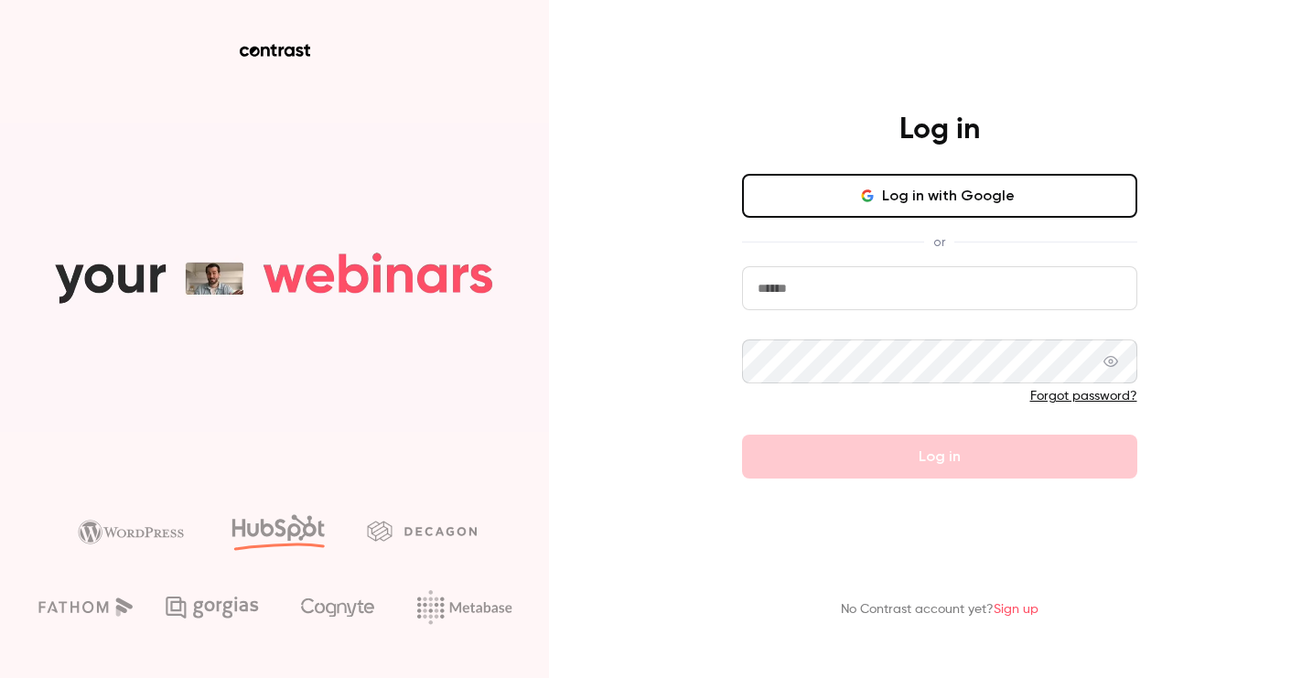
click at [879, 193] on button "Log in with Google" at bounding box center [939, 196] width 395 height 44
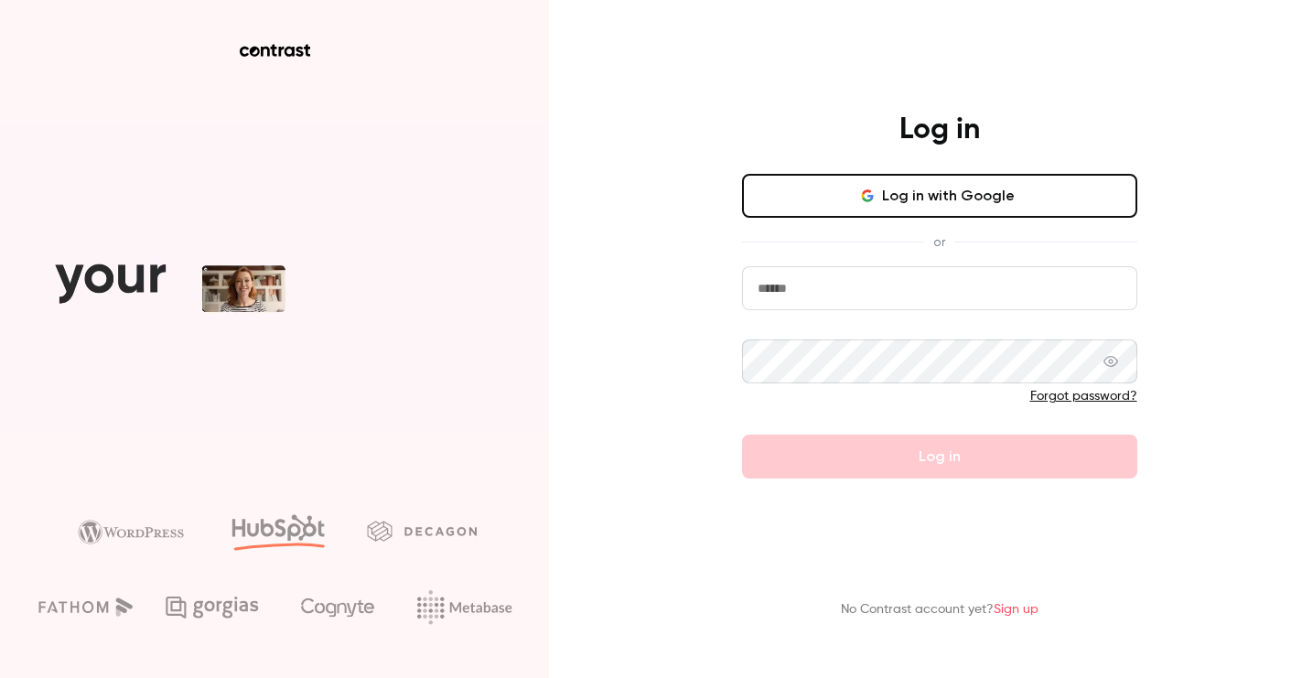
click at [860, 216] on button "Log in with Google" at bounding box center [939, 196] width 395 height 44
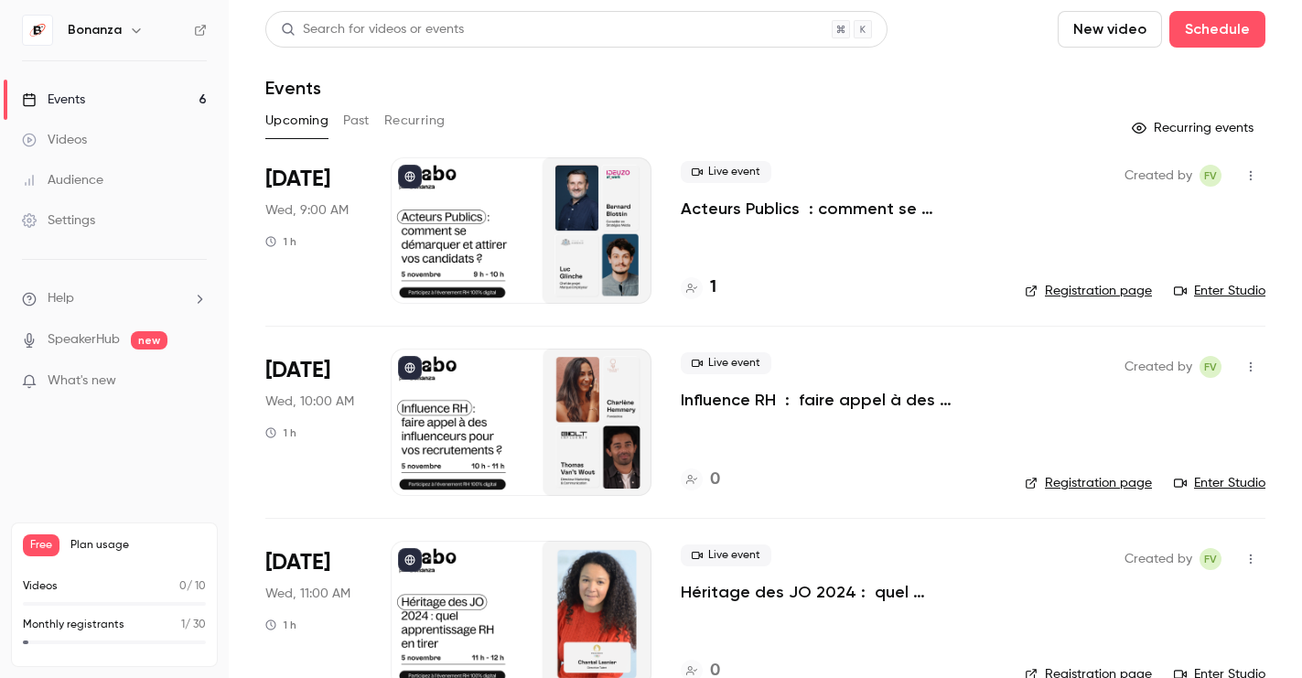
click at [774, 402] on p "Influence RH : faire appel à des influenceurs pour vos recrutements ?" at bounding box center [838, 400] width 315 height 22
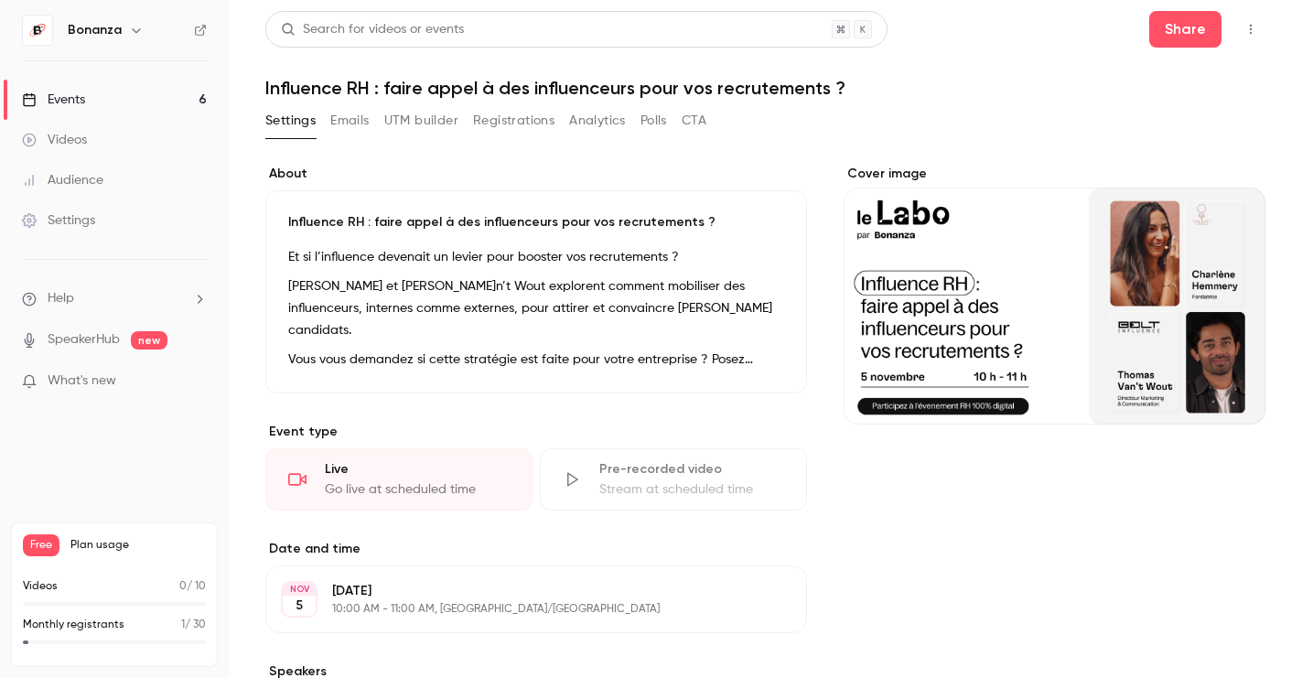
click at [515, 81] on h1 "Influence RH : faire appel à des influenceurs pour vos recrutements ?" at bounding box center [765, 88] width 1000 height 22
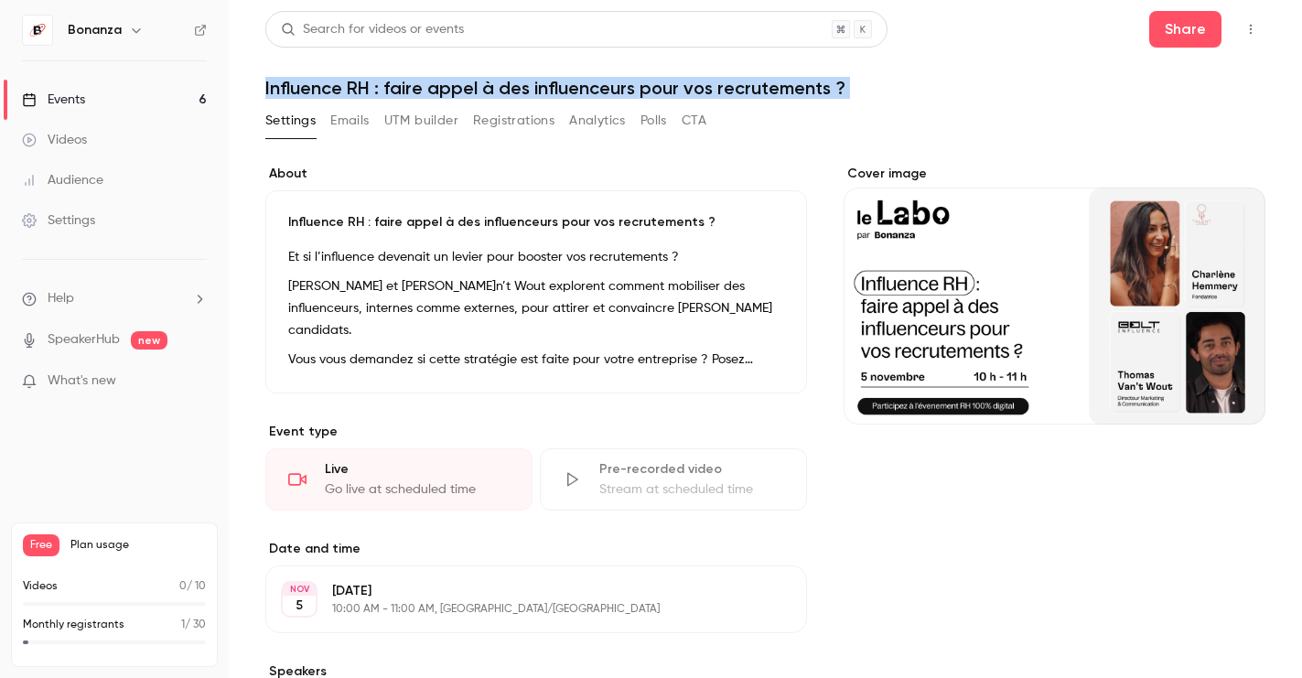
click at [515, 81] on h1 "Influence RH : faire appel à des influenceurs pour vos recrutements ?" at bounding box center [765, 88] width 1000 height 22
copy div "Influence RH : faire appel à des influenceurs pour vos recrutements ? Settings …"
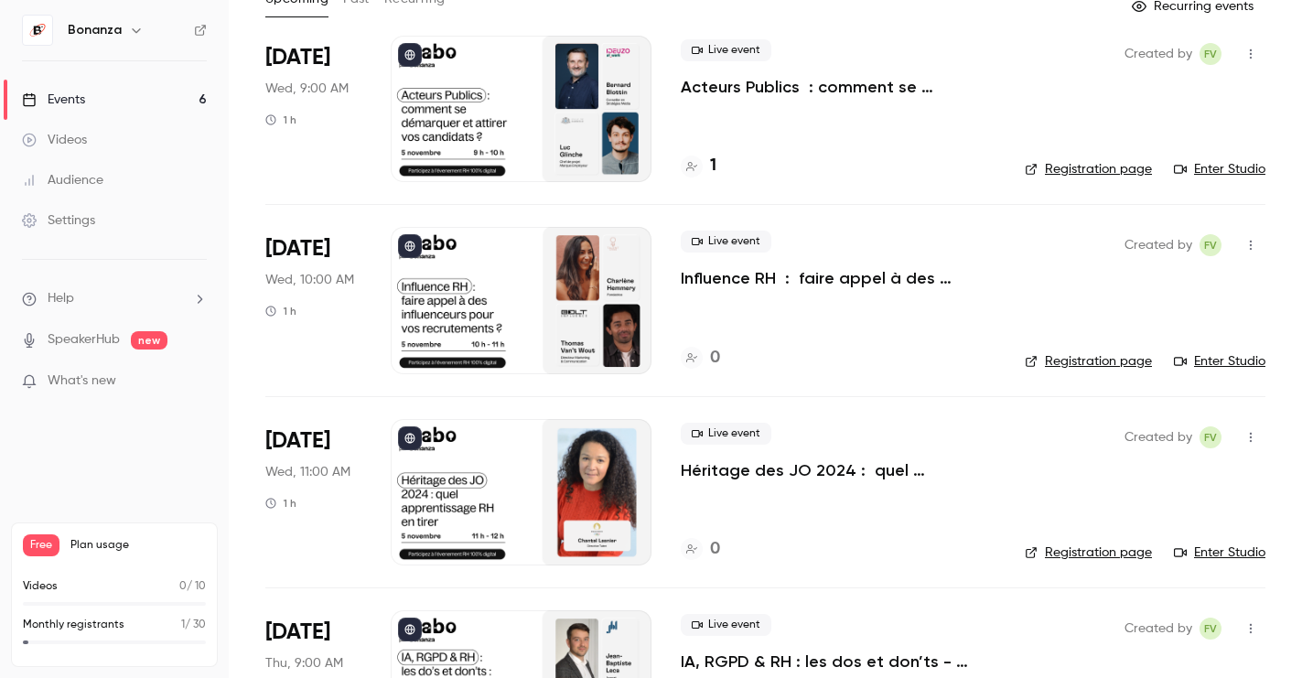
scroll to position [139, 0]
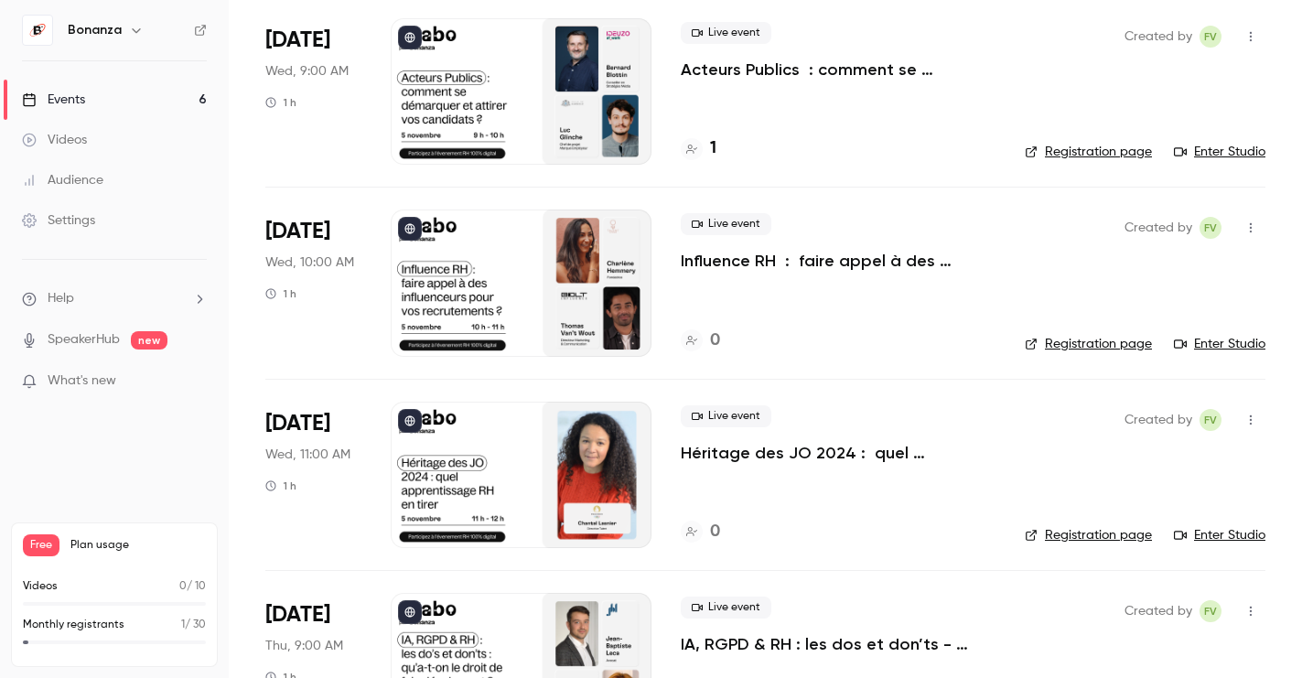
click at [743, 453] on p "Héritage des JO 2024 : quel apprentissage RH en tirer ?" at bounding box center [838, 453] width 315 height 22
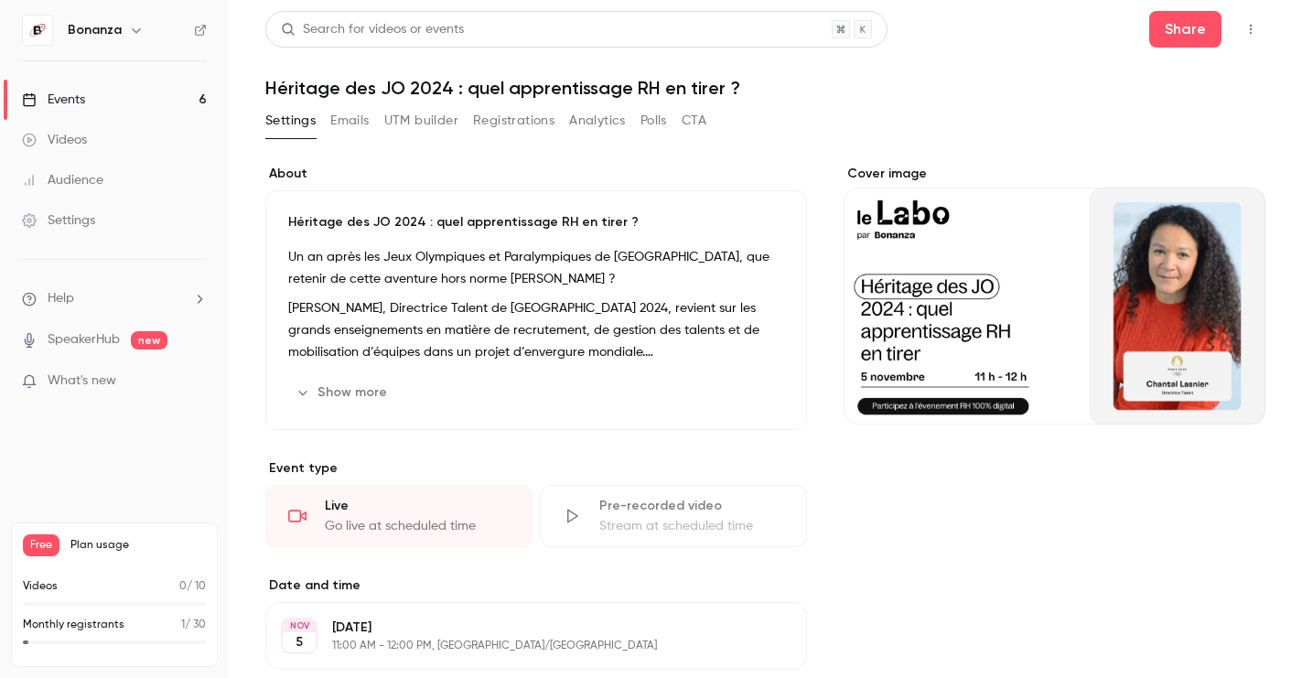
click at [504, 86] on h1 "Héritage des JO 2024 : quel apprentissage RH en tirer ?" at bounding box center [765, 88] width 1000 height 22
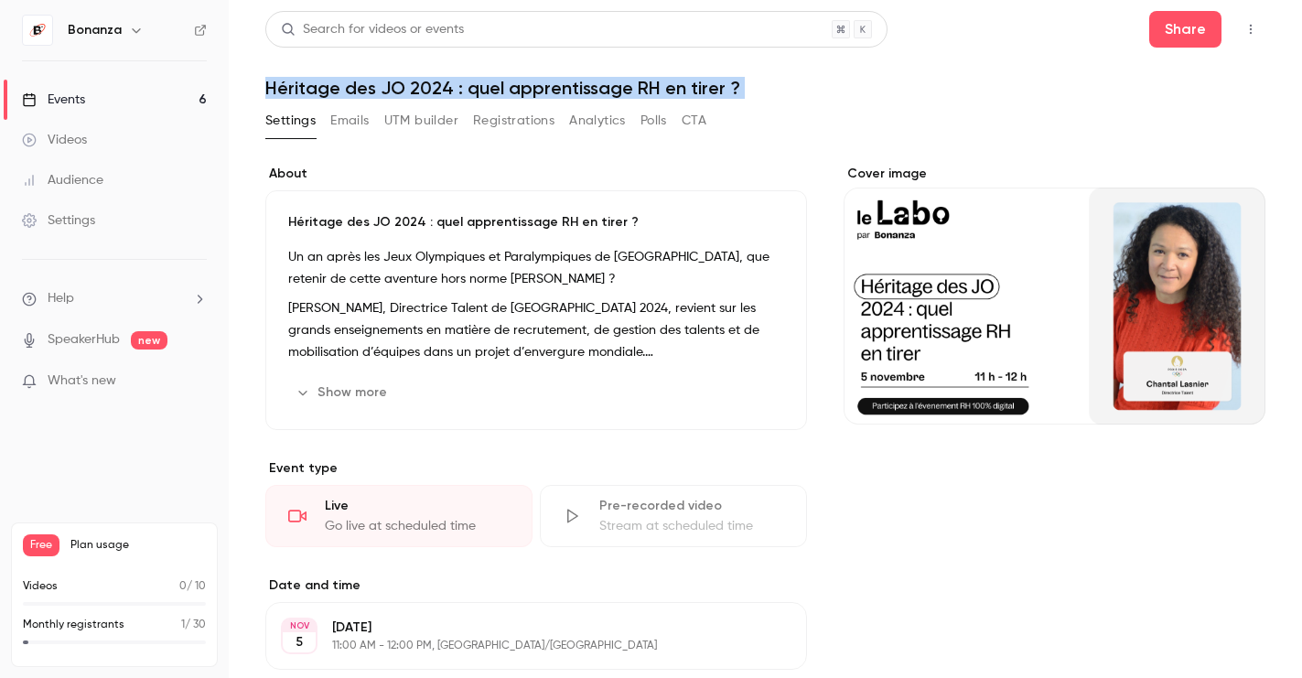
click at [504, 86] on h1 "Héritage des JO 2024 : quel apprentissage RH en tirer ?" at bounding box center [765, 88] width 1000 height 22
copy div "Héritage des JO 2024 : quel apprentissage RH en tirer ? Settings Emails UTM bui…"
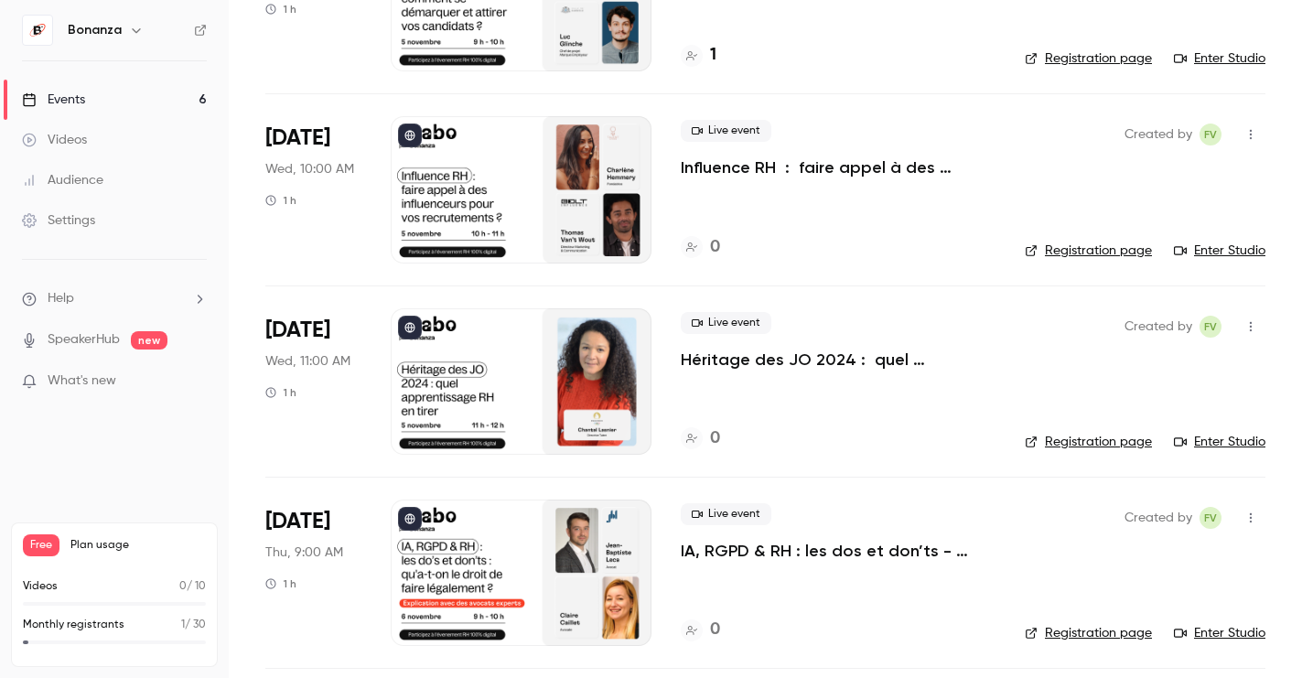
scroll to position [236, 0]
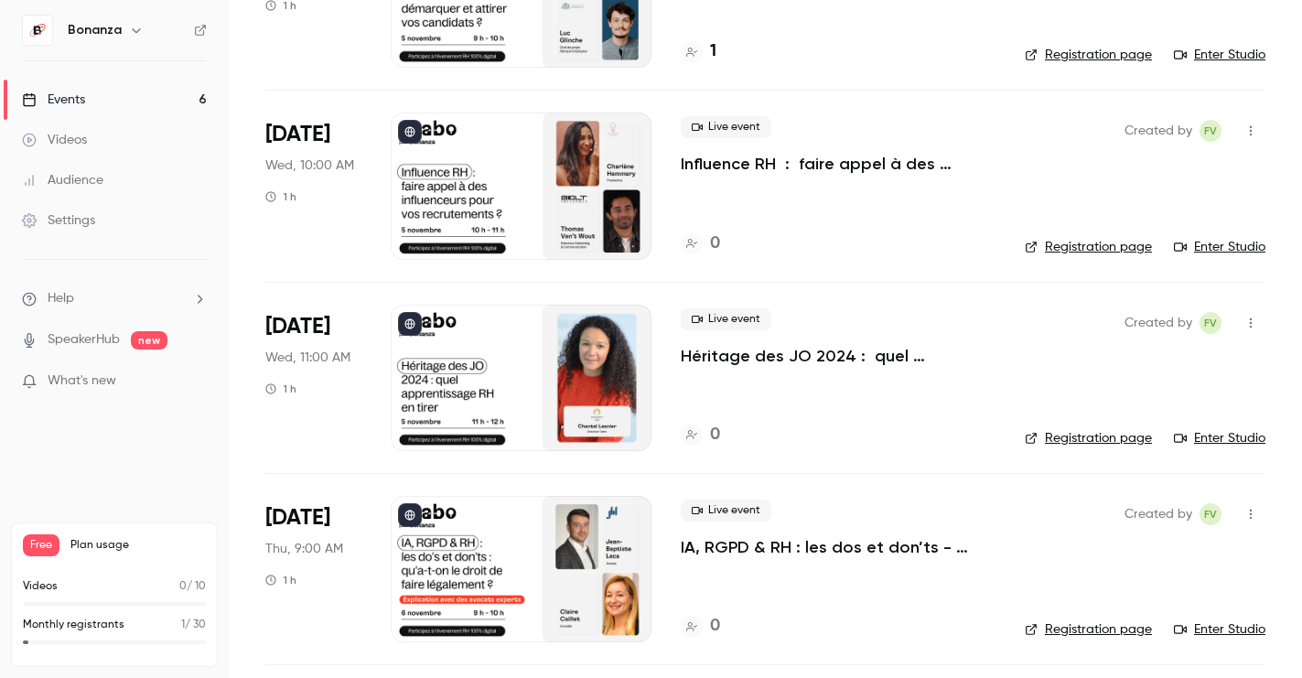
click at [748, 542] on p "IA, RGPD & RH : les dos et don’ts - qu’a-t-on le droit de faire légalement ?" at bounding box center [838, 547] width 315 height 22
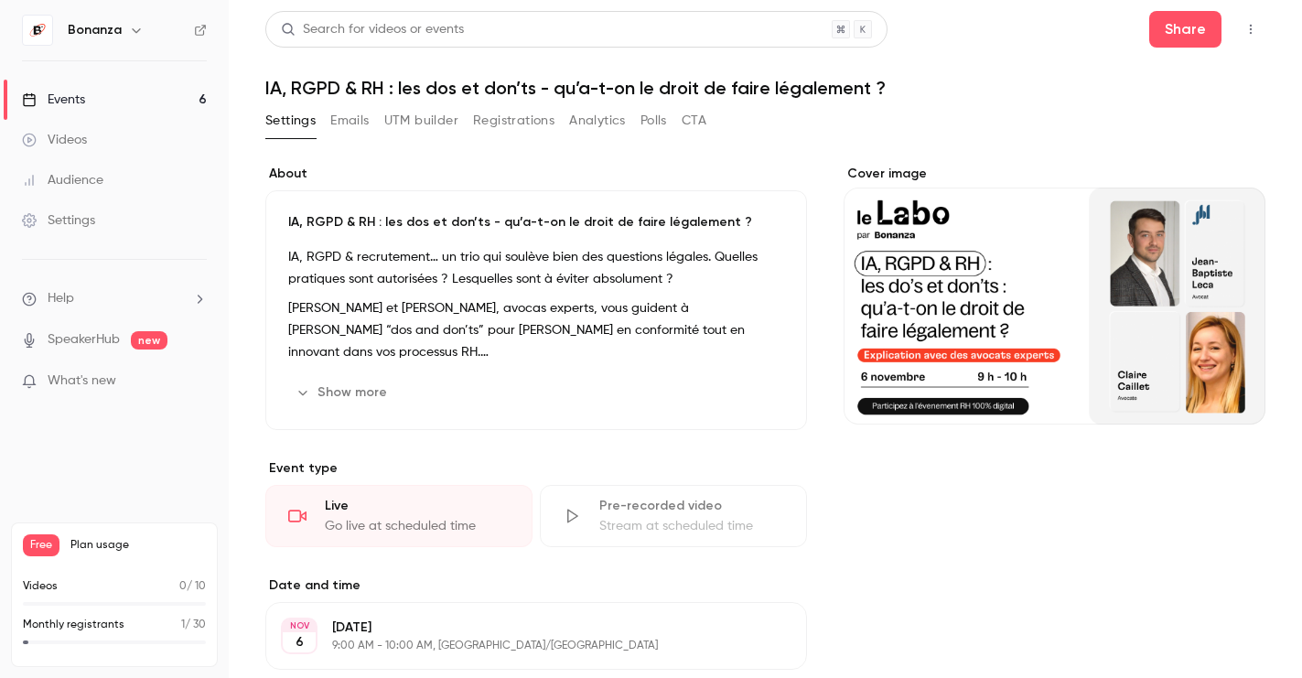
click at [484, 89] on h1 "IA, RGPD & RH : les dos et don’ts - qu’a-t-on le droit de faire légalement ?" at bounding box center [765, 88] width 1000 height 22
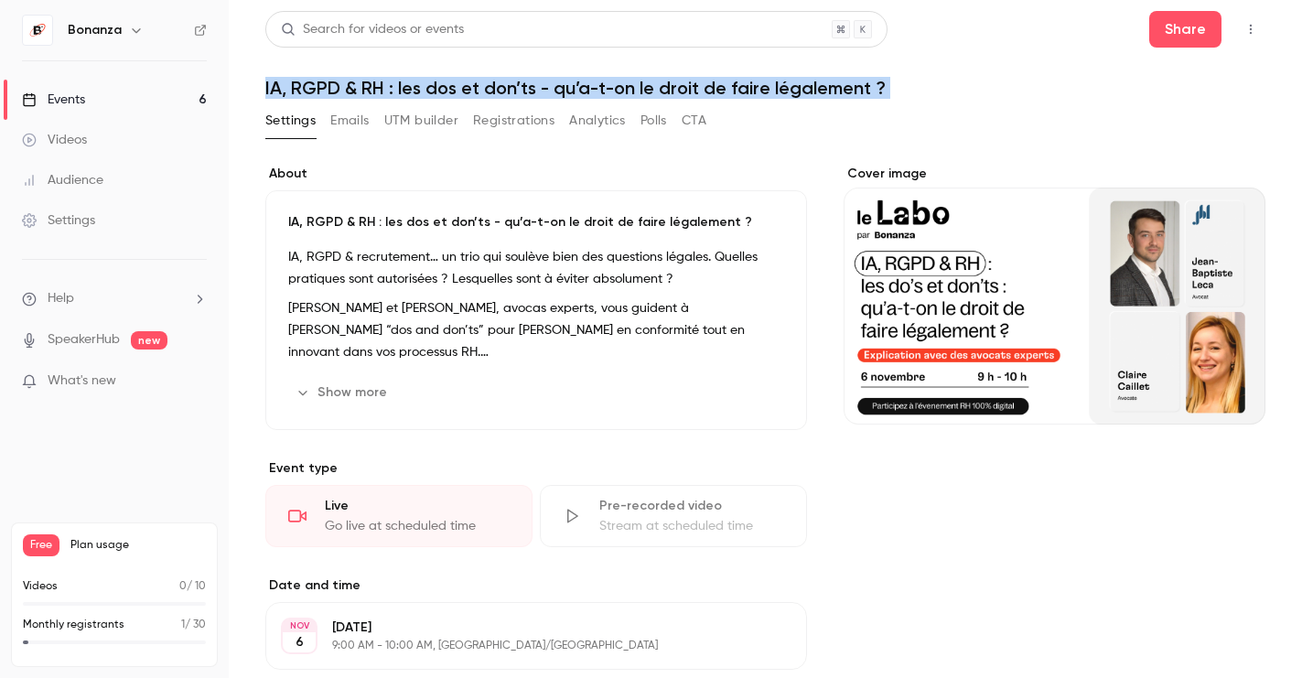
click at [484, 89] on h1 "IA, RGPD & RH : les dos et don’ts - qu’a-t-on le droit de faire légalement ?" at bounding box center [765, 88] width 1000 height 22
copy div "IA, RGPD & RH : les dos et don’ts - qu’a-t-on le droit de faire légalement ? Se…"
click at [395, 91] on h1 "IA, RGPD & RH : les dos et don’ts - qu’a-t-on le droit de faire légalement ?" at bounding box center [765, 88] width 1000 height 22
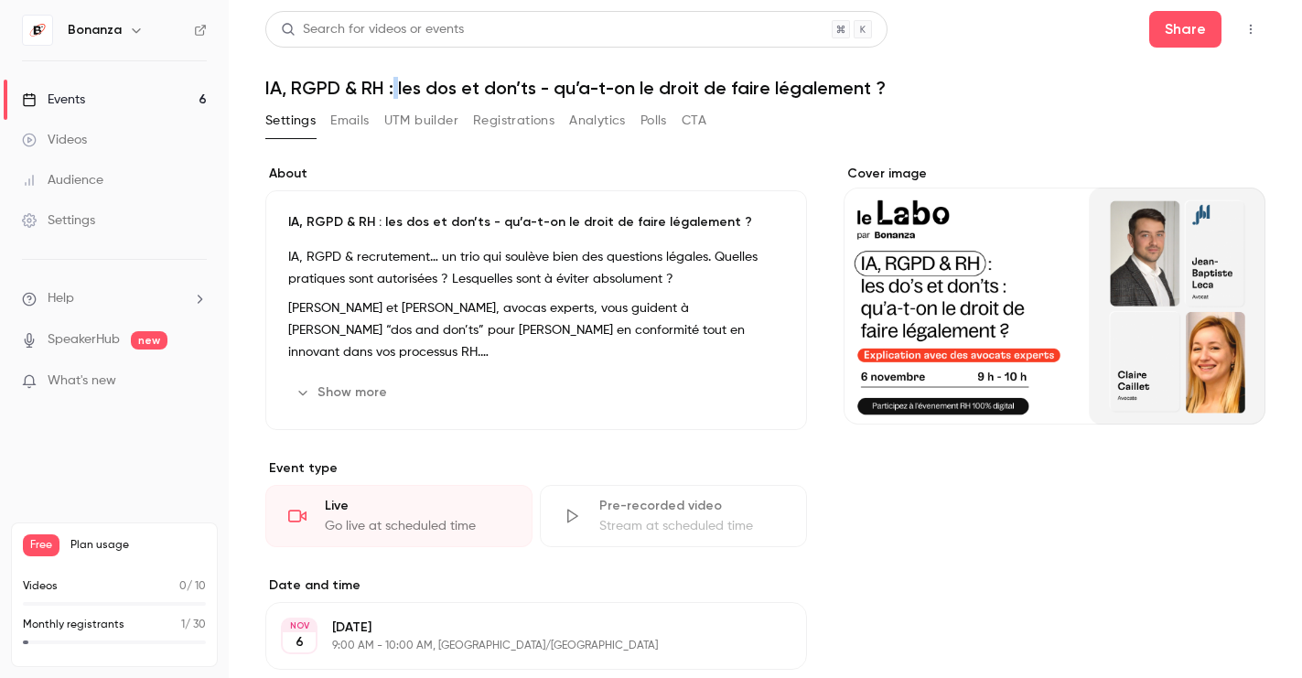
click at [395, 91] on h1 "IA, RGPD & RH : les dos et don’ts - qu’a-t-on le droit de faire légalement ?" at bounding box center [765, 88] width 1000 height 22
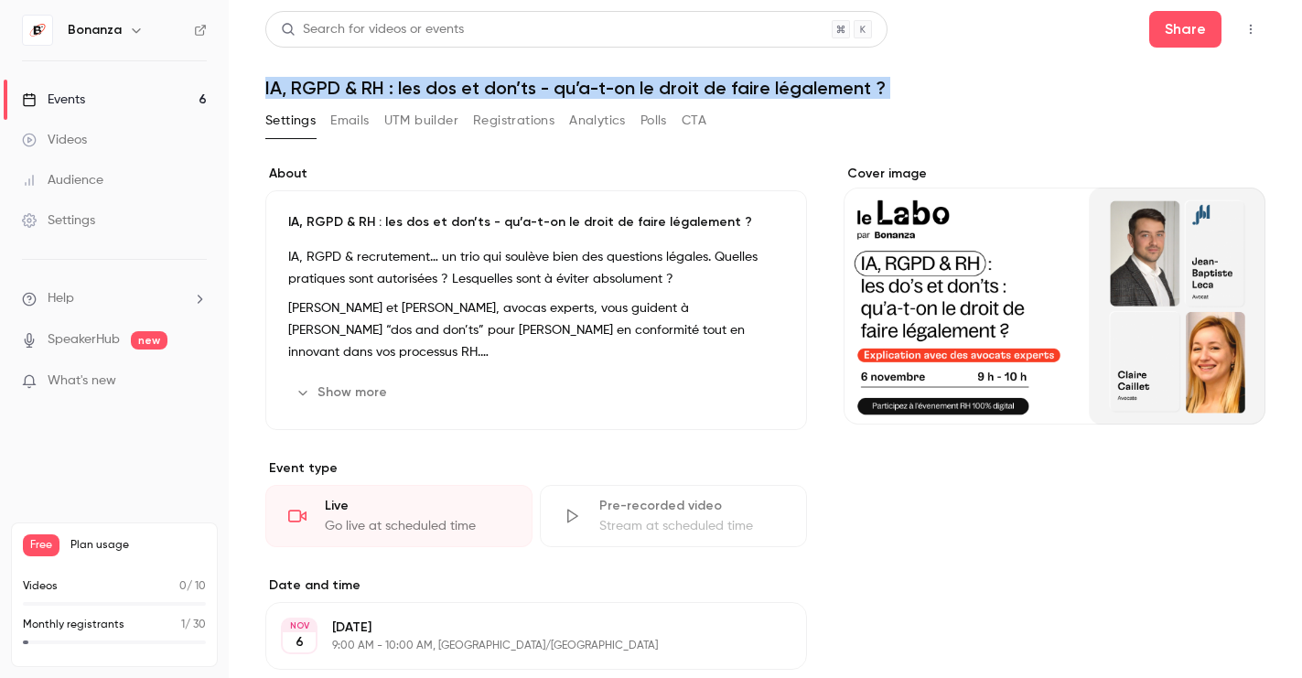
click at [395, 91] on h1 "IA, RGPD & RH : les dos et don’ts - qu’a-t-on le droit de faire légalement ?" at bounding box center [765, 88] width 1000 height 22
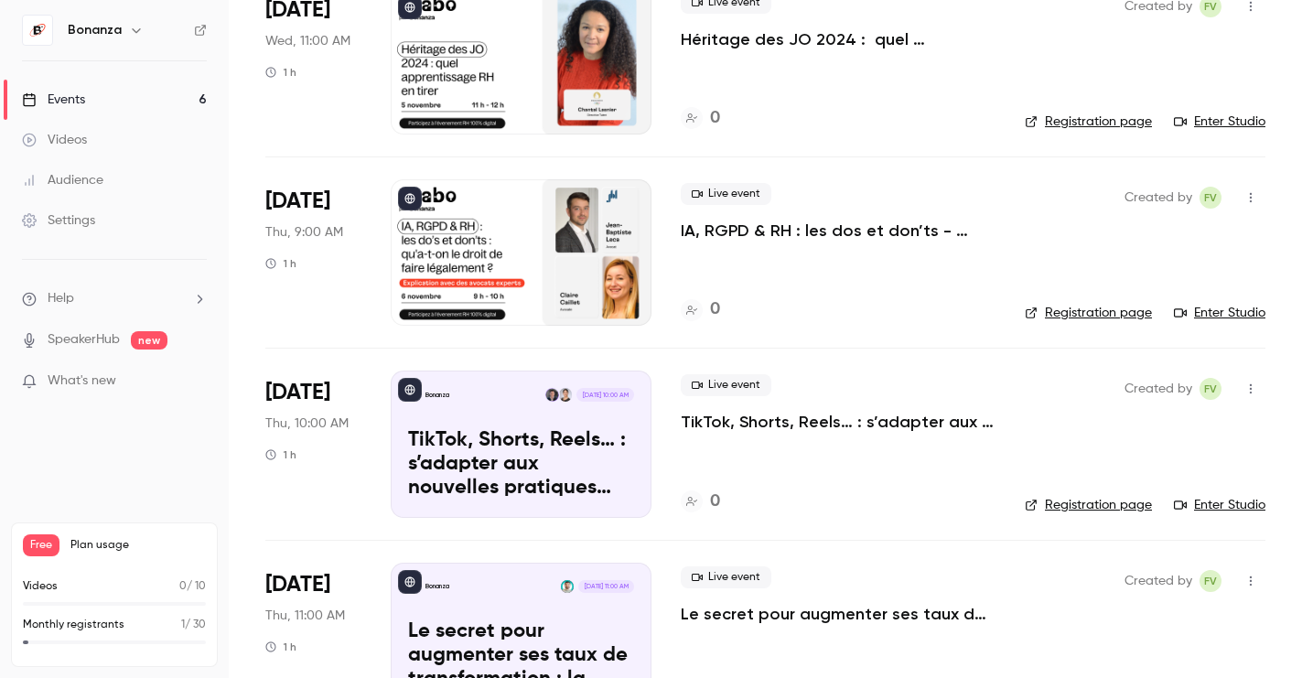
scroll to position [581, 0]
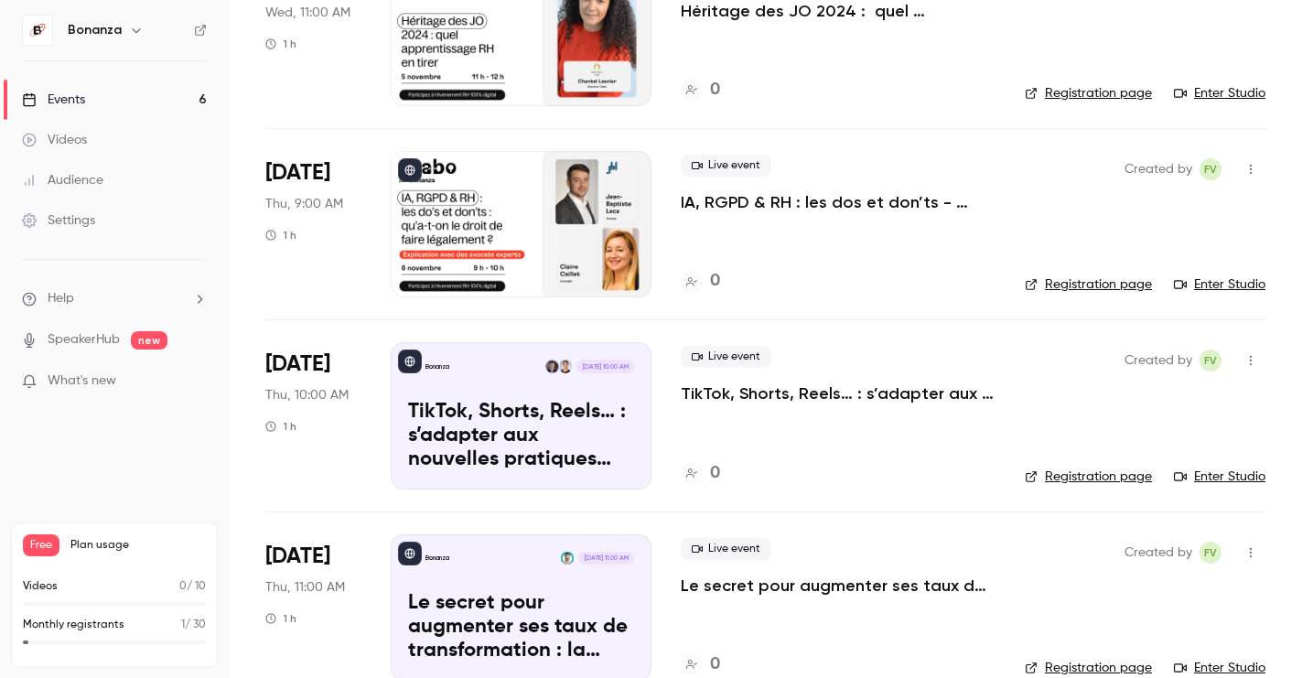
click at [743, 388] on p "TikTok, Shorts, Reels… : s’adapter aux nouvelles pratiques pour recruter & atti…" at bounding box center [838, 394] width 315 height 22
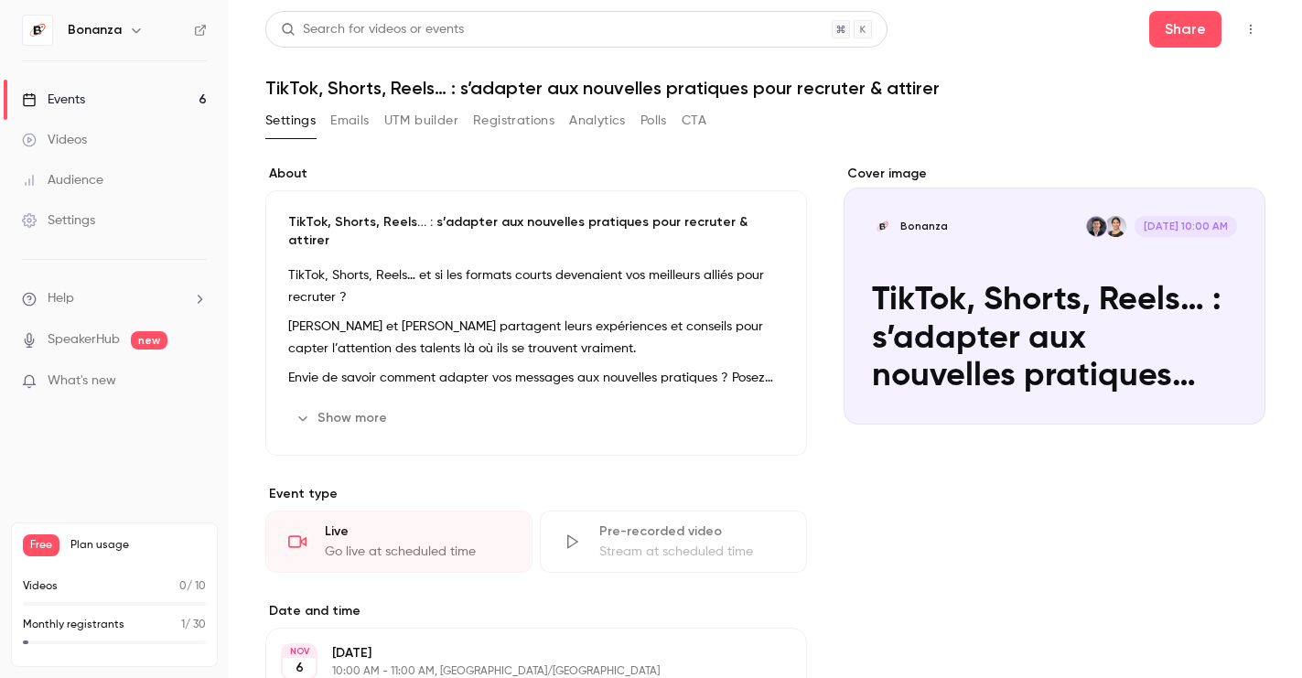
click at [410, 94] on h1 "TikTok, Shorts, Reels… : s’adapter aux nouvelles pratiques pour recruter & atti…" at bounding box center [765, 88] width 1000 height 22
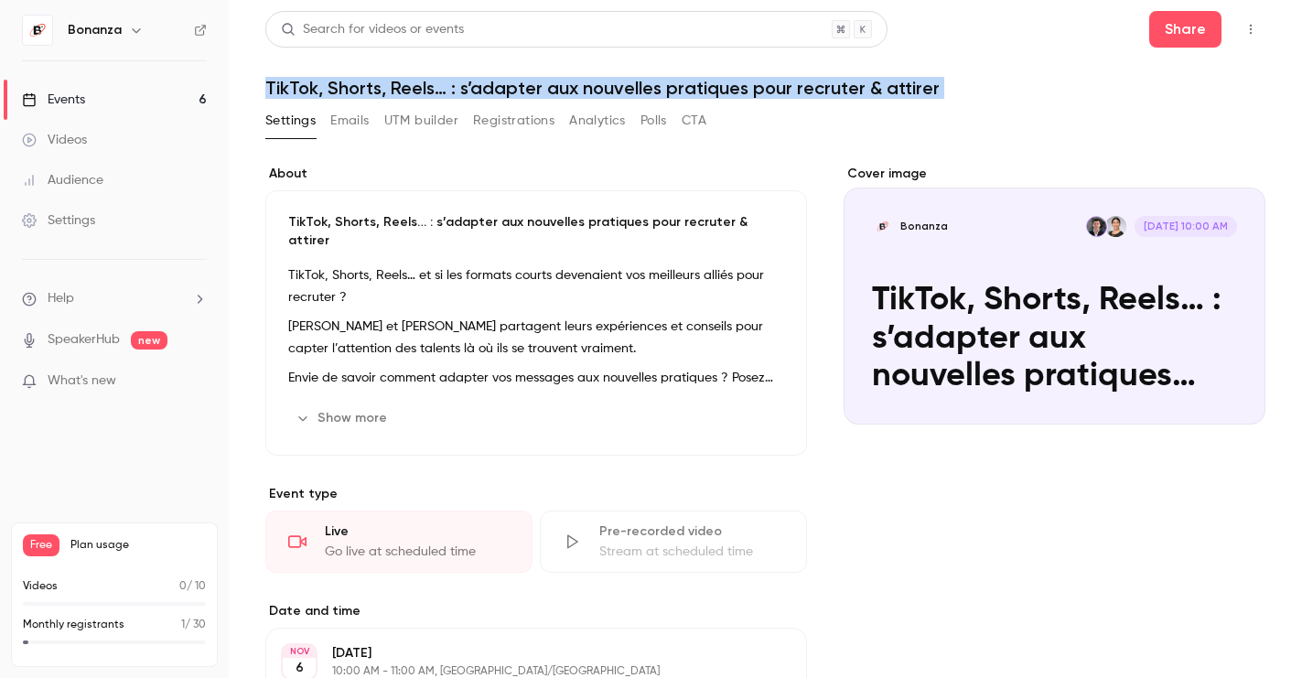
click at [410, 94] on h1 "TikTok, Shorts, Reels… : s’adapter aux nouvelles pratiques pour recruter & atti…" at bounding box center [765, 88] width 1000 height 22
copy div "TikTok, Shorts, Reels… : s’adapter aux nouvelles pratiques pour recruter & atti…"
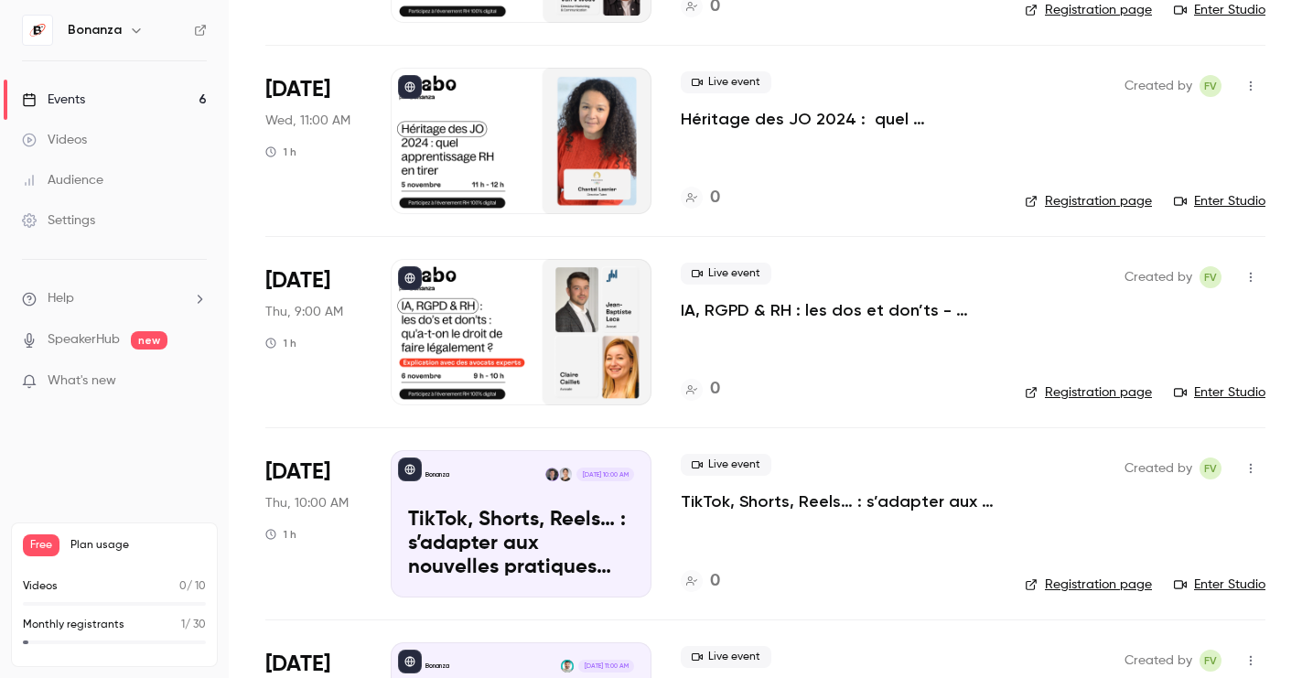
scroll to position [617, 0]
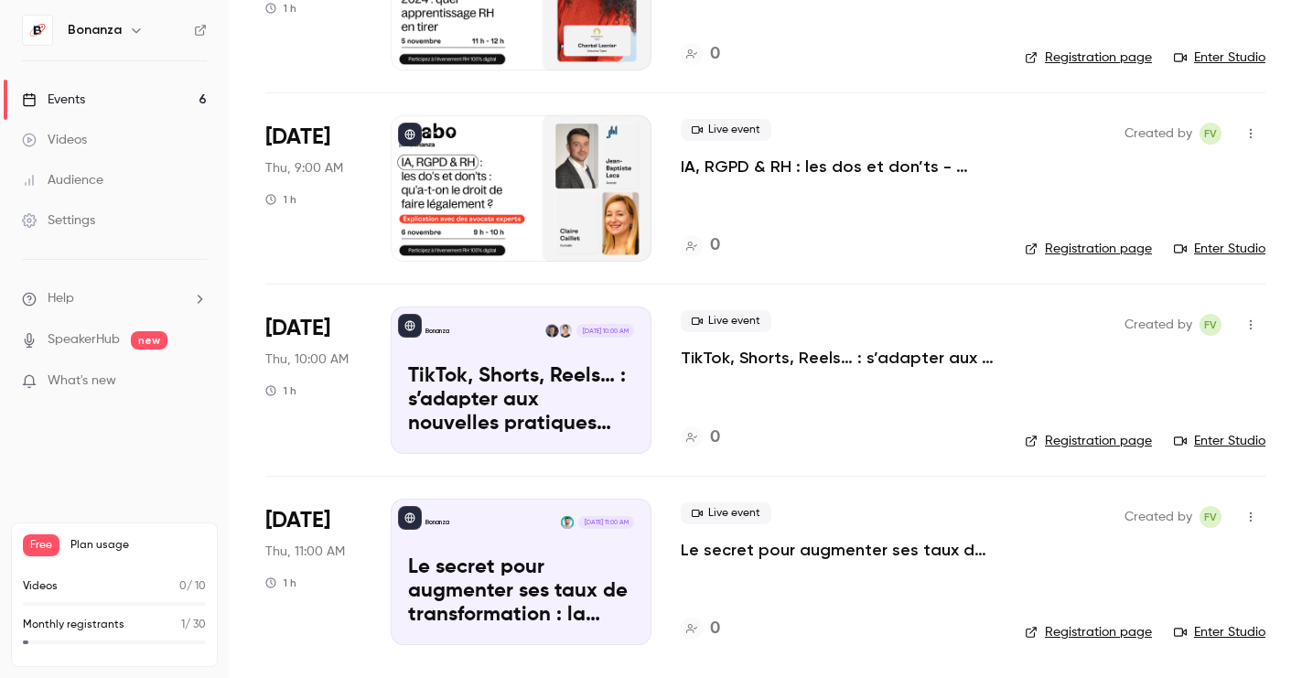
click at [816, 556] on p "Le secret pour augmenter ses taux de transformation : la relation RH x Manager" at bounding box center [838, 550] width 315 height 22
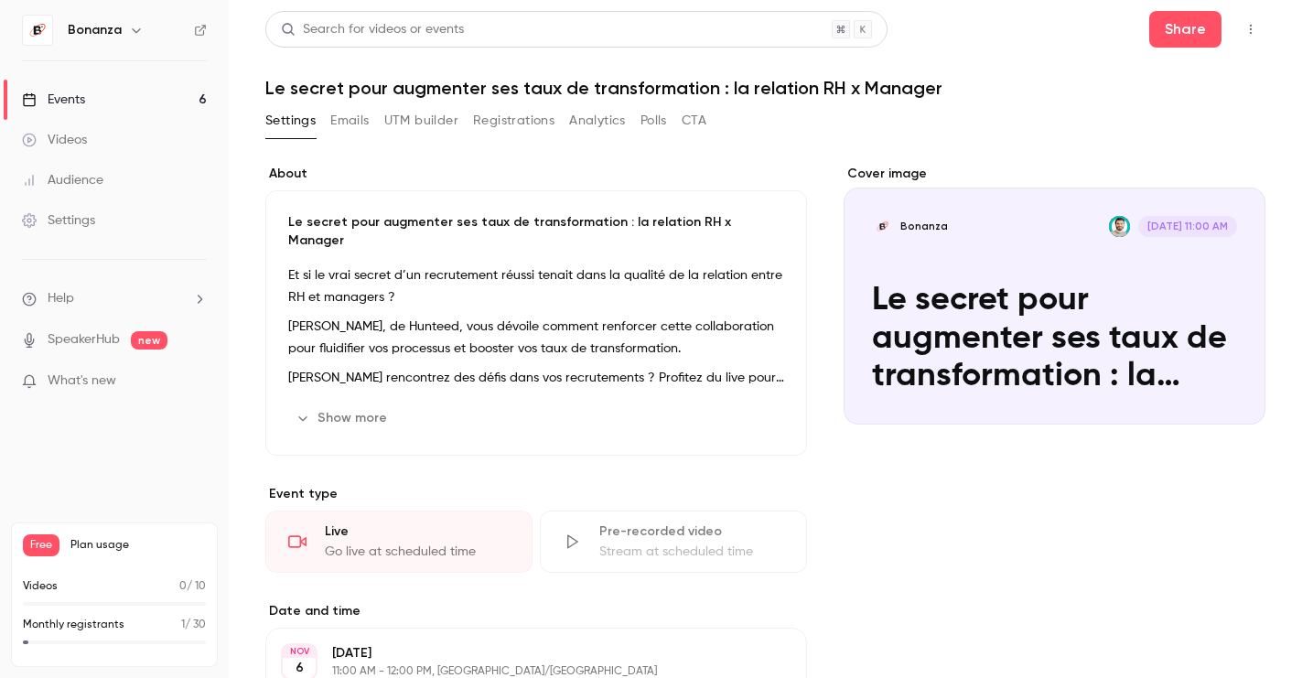
click at [420, 84] on h1 "Le secret pour augmenter ses taux de transformation : la relation RH x Manager" at bounding box center [765, 88] width 1000 height 22
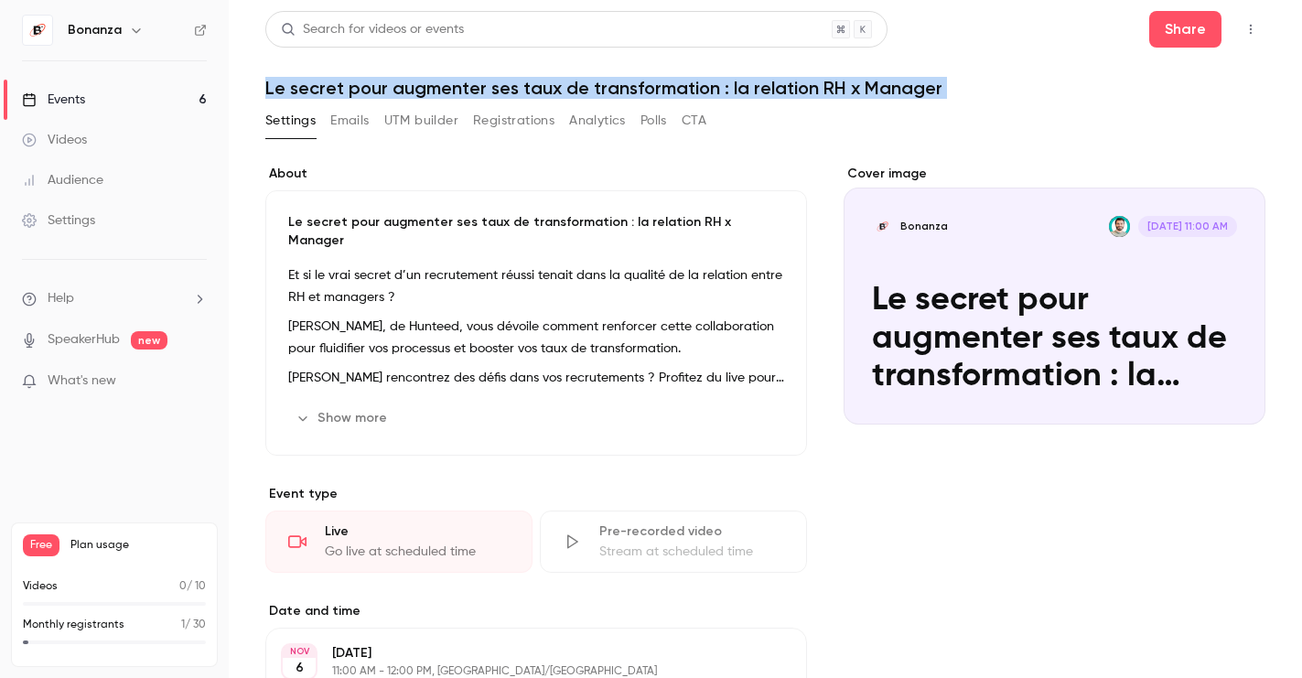
click at [420, 84] on h1 "Le secret pour augmenter ses taux de transformation : la relation RH x Manager" at bounding box center [765, 88] width 1000 height 22
copy div "Le secret pour augmenter ses taux de transformation : la relation RH x Manager …"
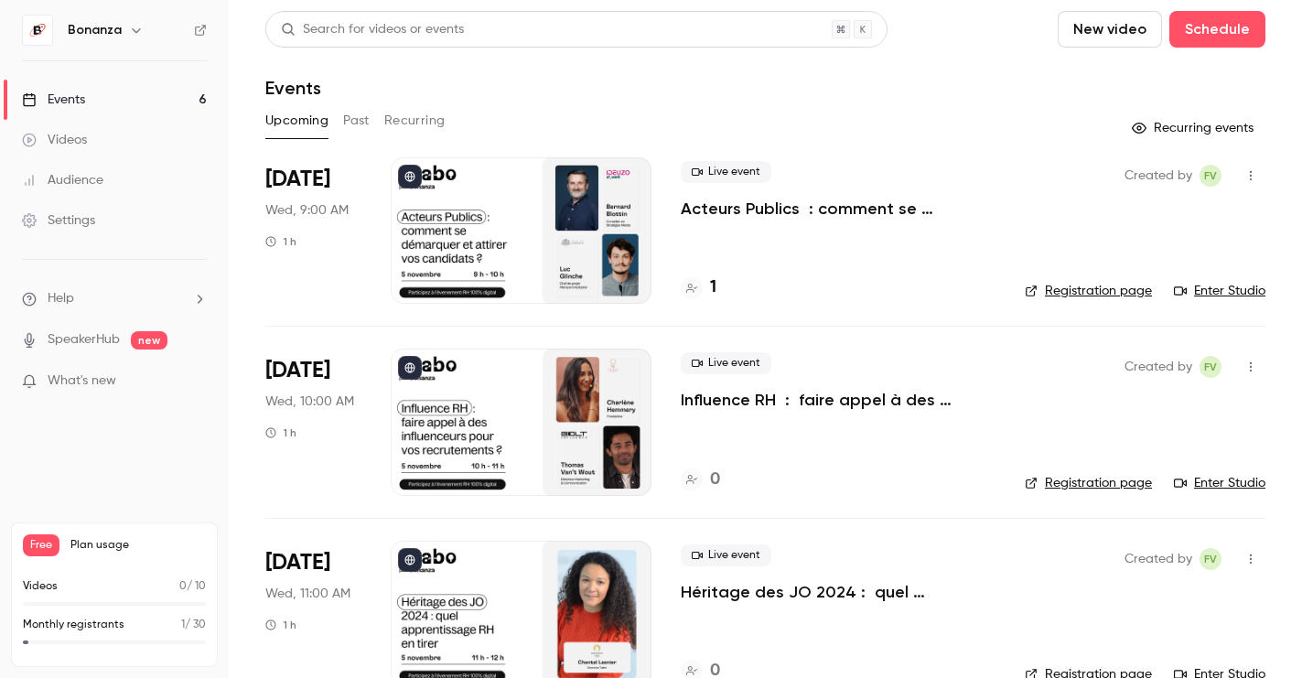
click at [107, 101] on link "Events 6" at bounding box center [114, 100] width 229 height 40
click at [697, 288] on div at bounding box center [692, 288] width 22 height 22
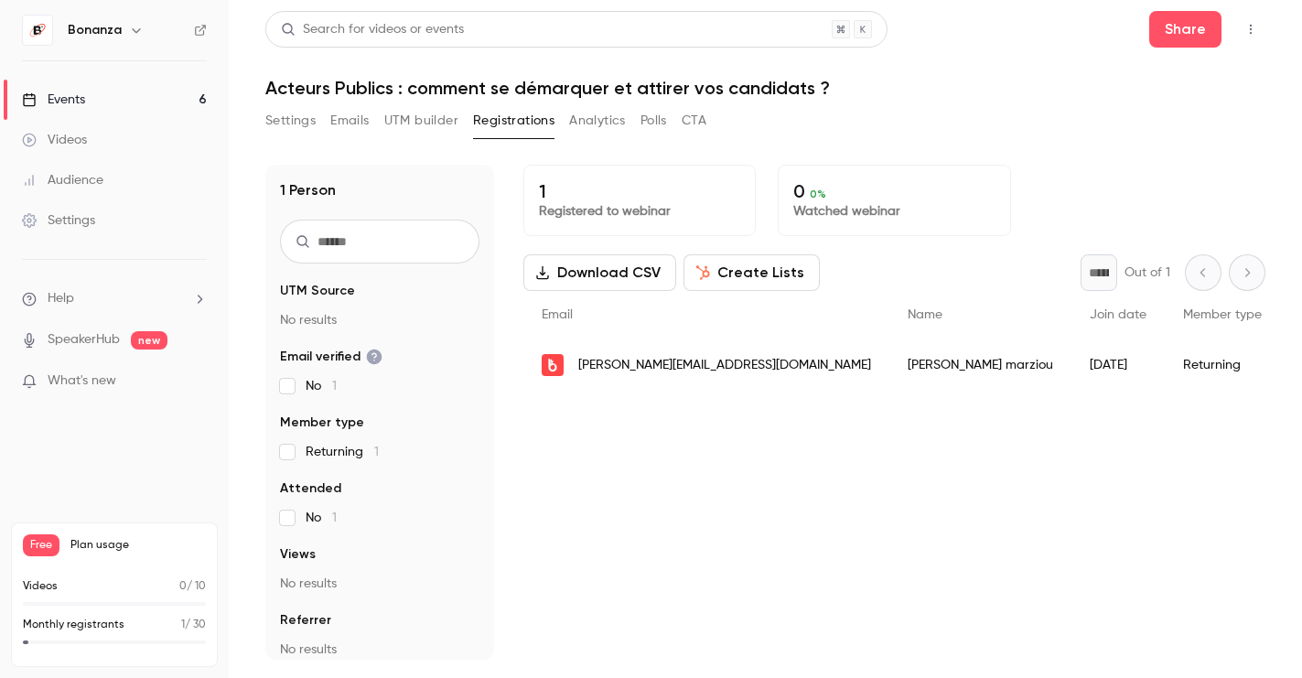
scroll to position [0, 123]
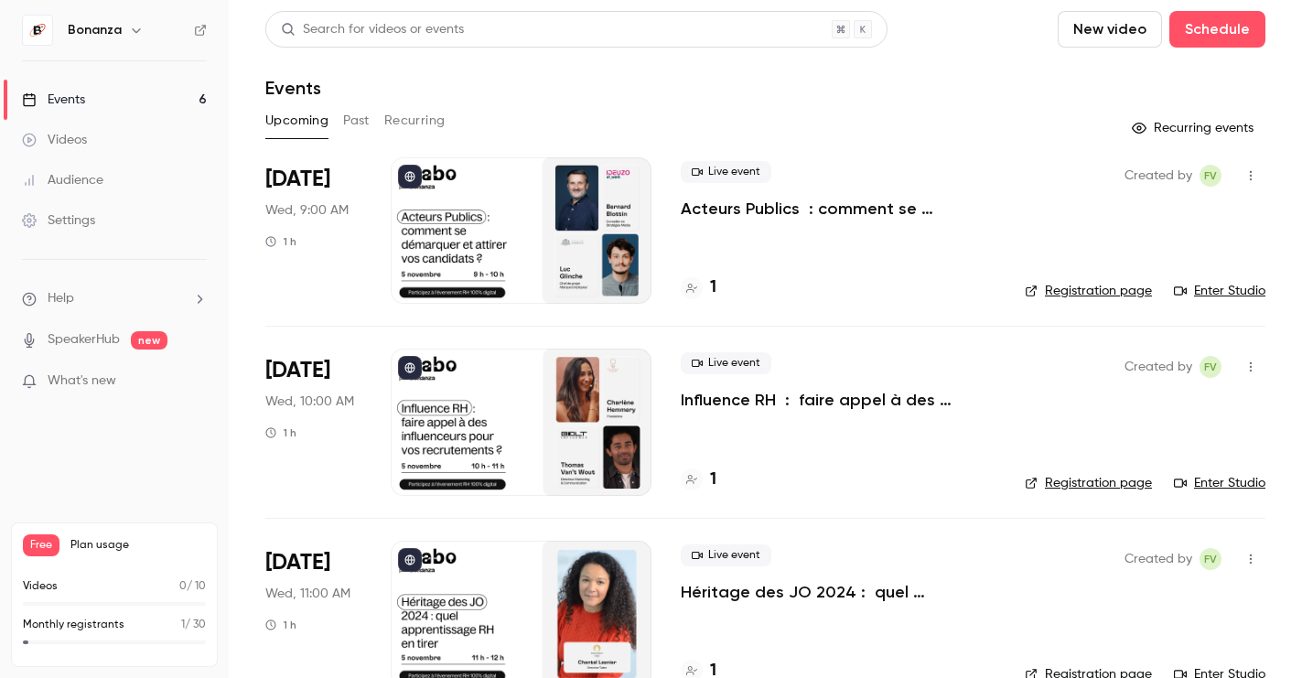
click at [694, 481] on icon at bounding box center [691, 479] width 11 height 11
